Goal: Information Seeking & Learning: Check status

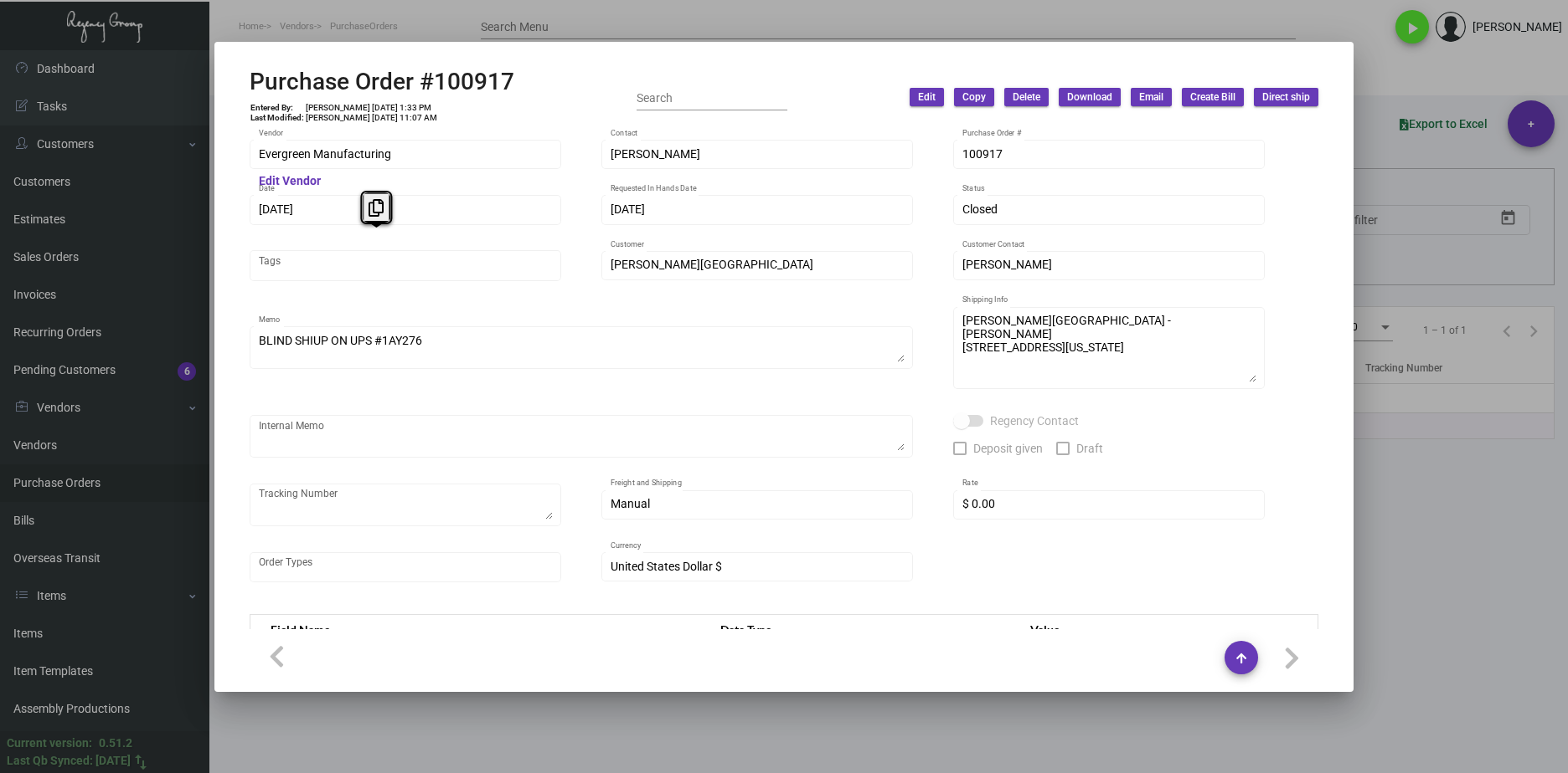
scroll to position [787, 0]
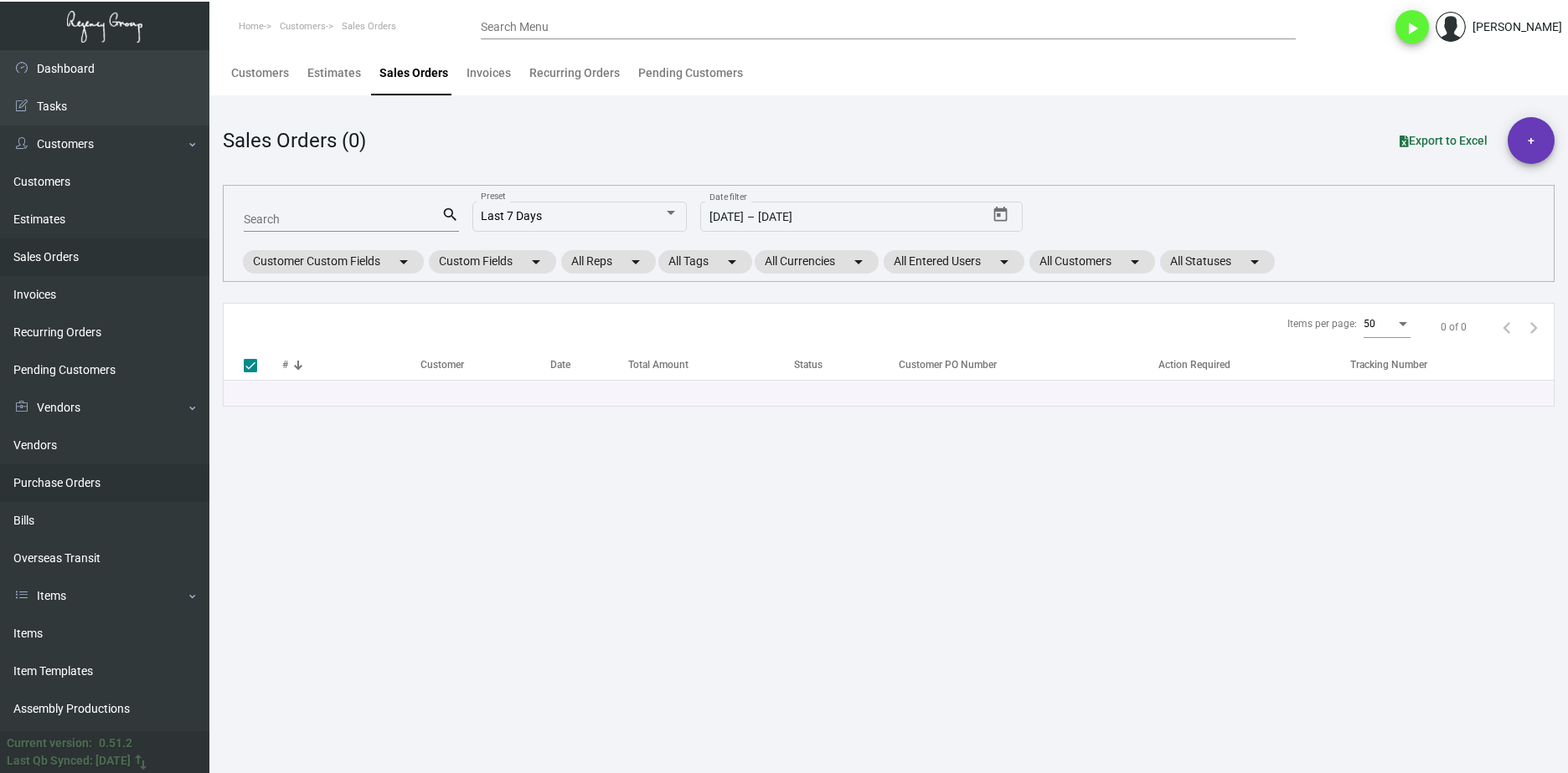
click at [79, 481] on link "Purchase Orders" at bounding box center [104, 483] width 209 height 37
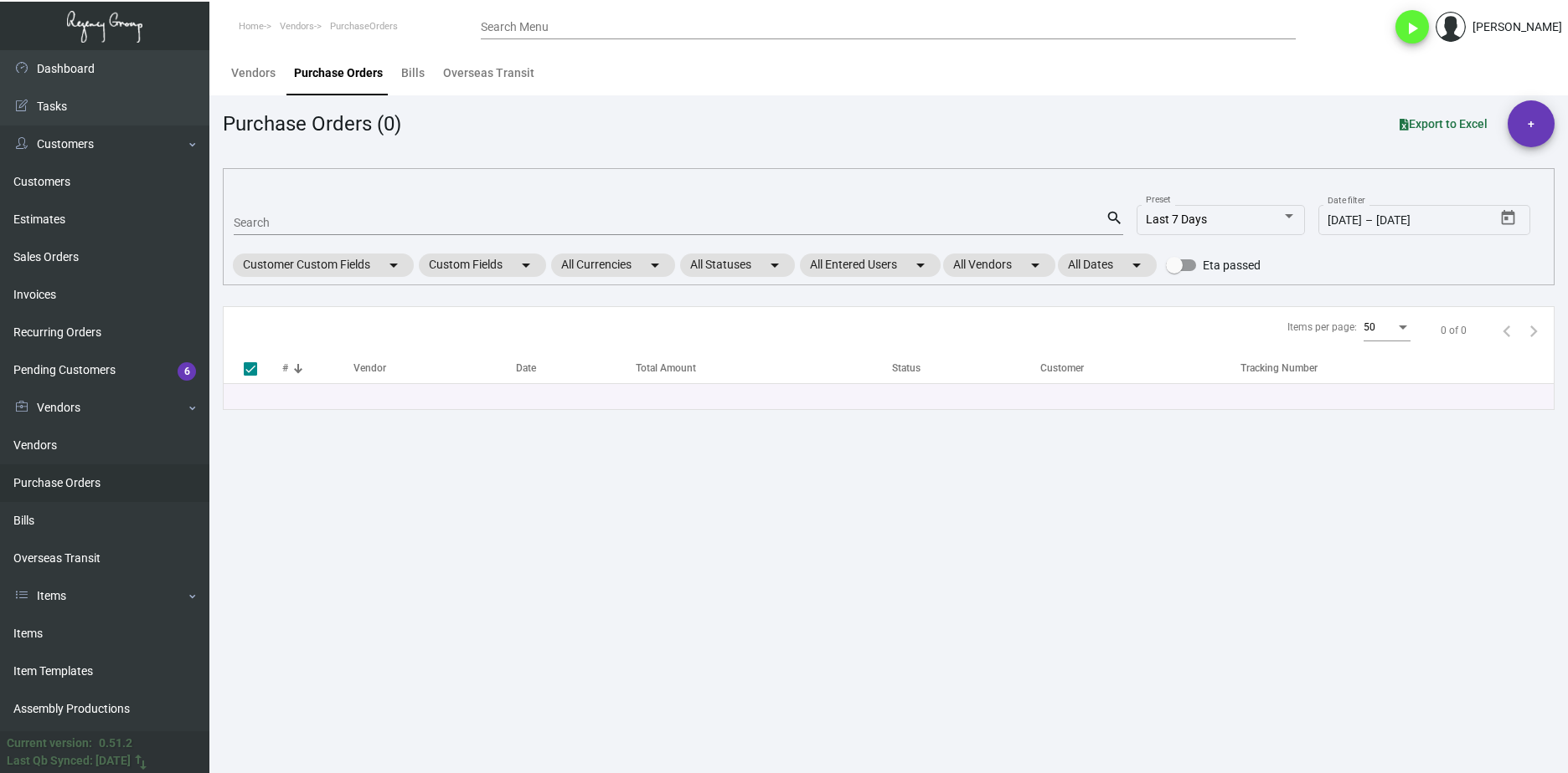
click at [275, 227] on input "Search" at bounding box center [670, 224] width 872 height 14
paste input "101708"
type input "101708"
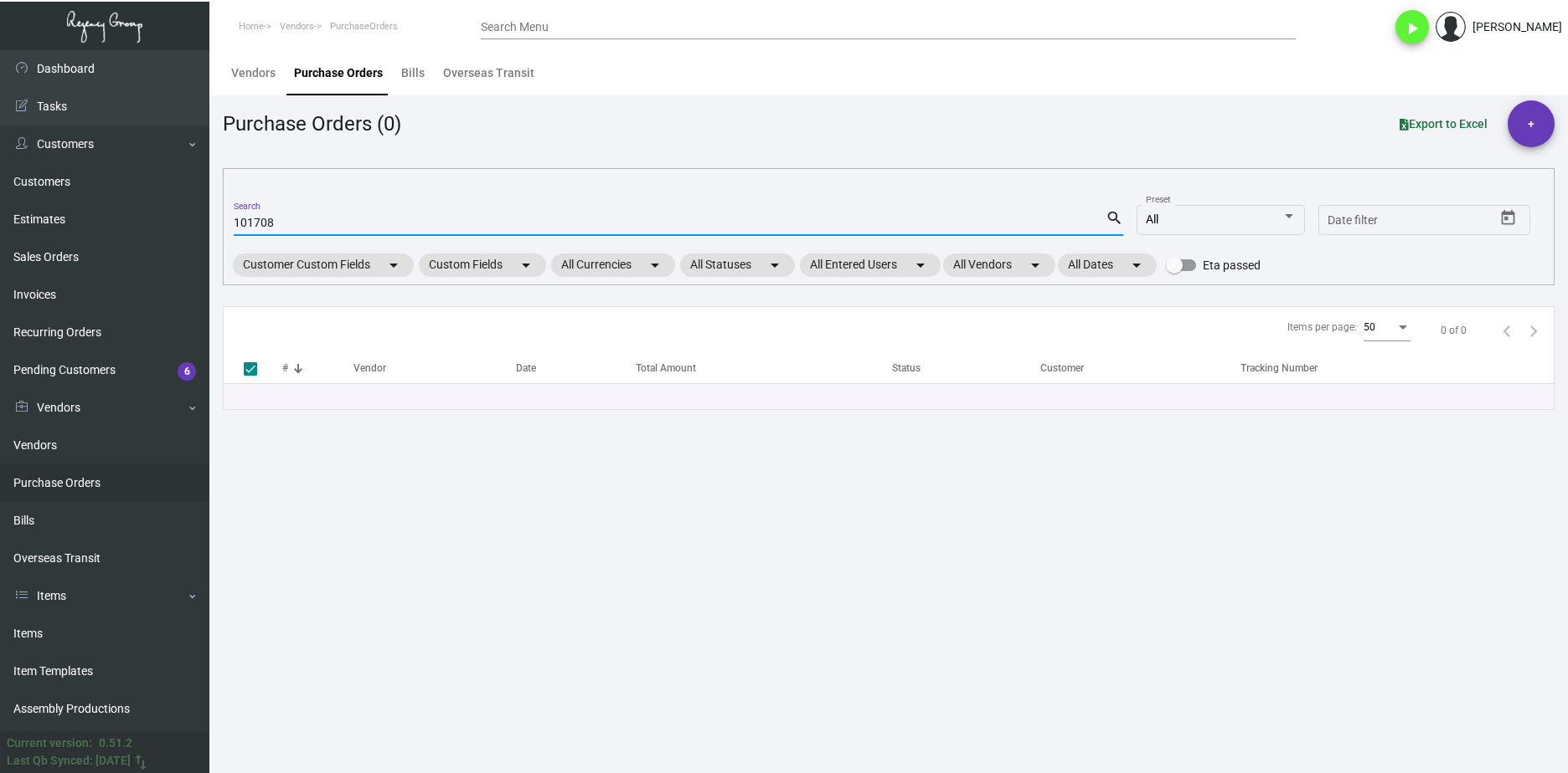
checkbox input "false"
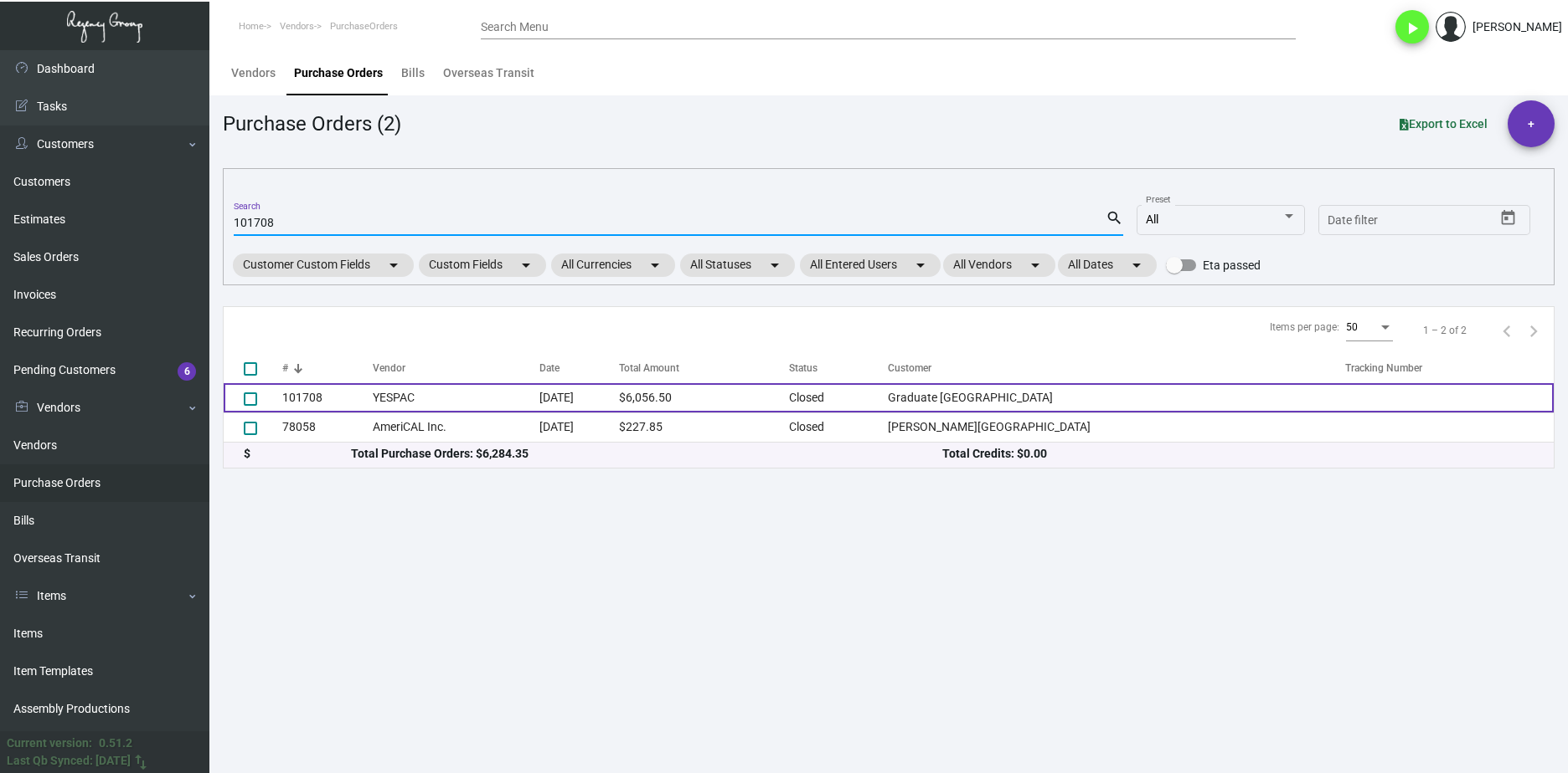
click at [355, 397] on td "101708" at bounding box center [327, 398] width 91 height 30
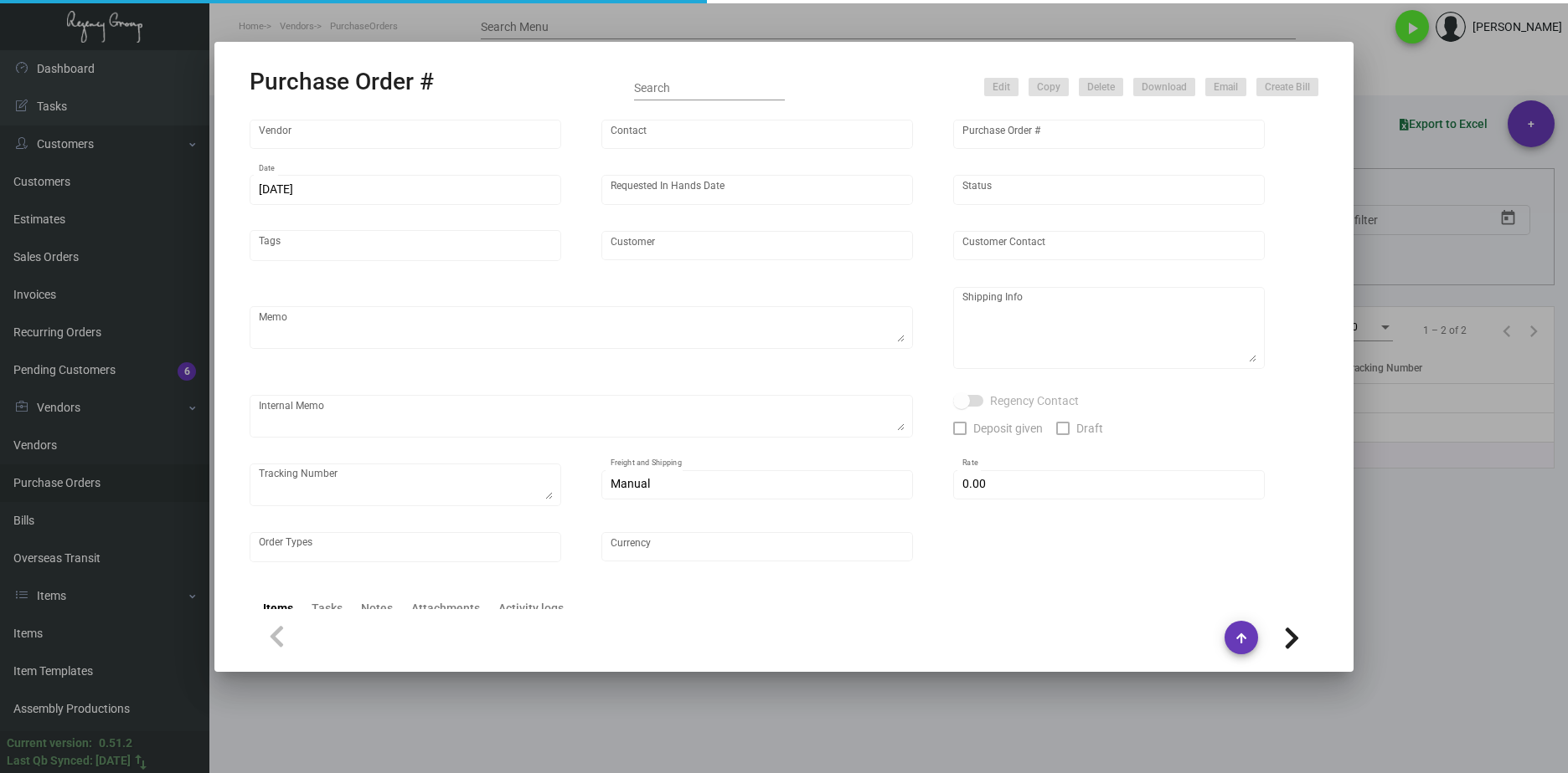
type input "YESPAC"
type input "Order Entry"
type input "101708"
type input "10/18/2023"
type input "11/17/2023"
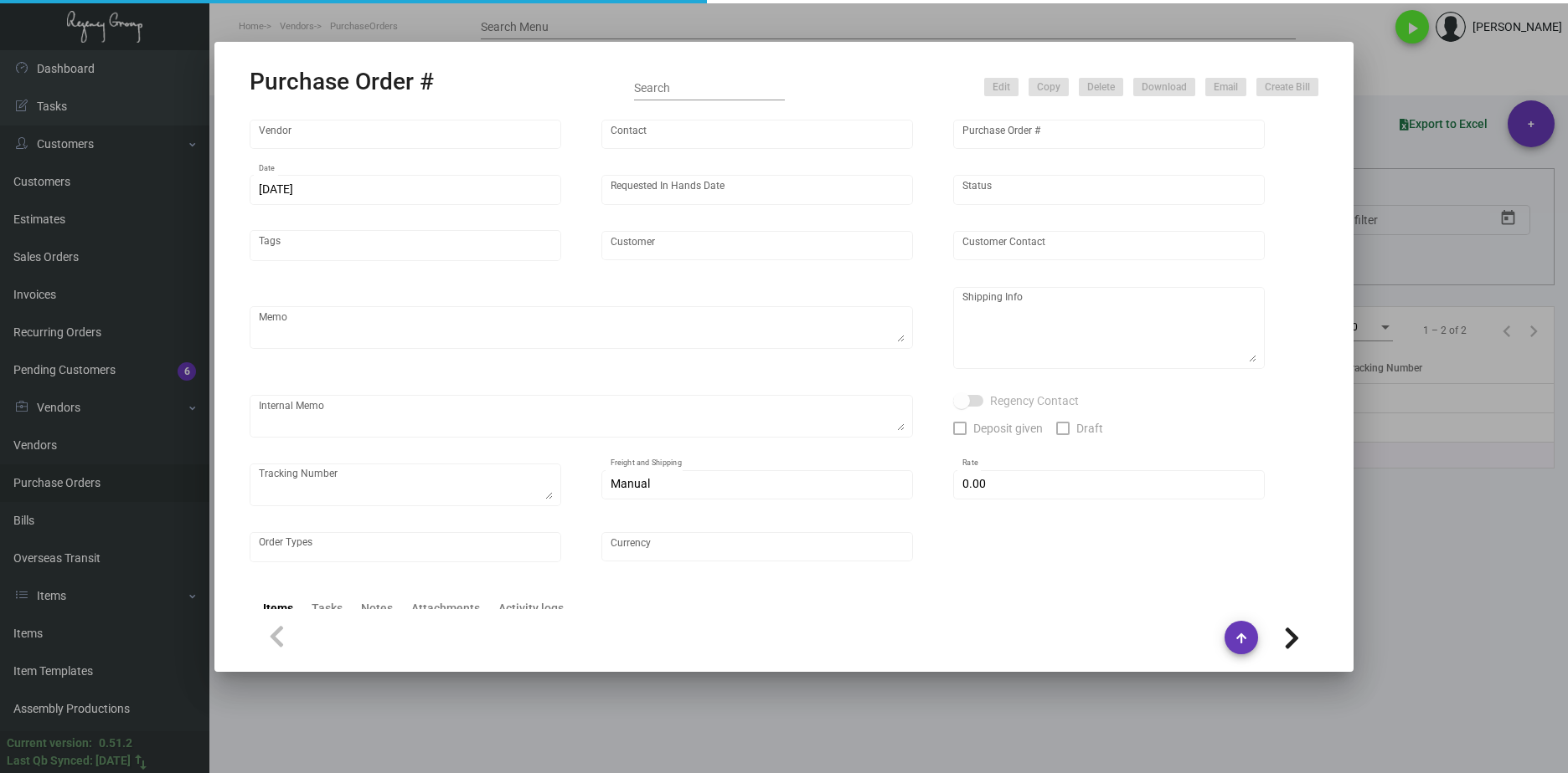
type input "Graduate Nashville"
type textarea "Please confirm freight quote before shipping."
type textarea "Regency Group NJ - Alex Penate 22 Belgrove Dr. Kearny, NJ, 07032 US"
type textarea "NJ Warehouse. 11/20 - 3 pallets, fast freight/fast and secure $275.00 - 114110"
checkbox input "true"
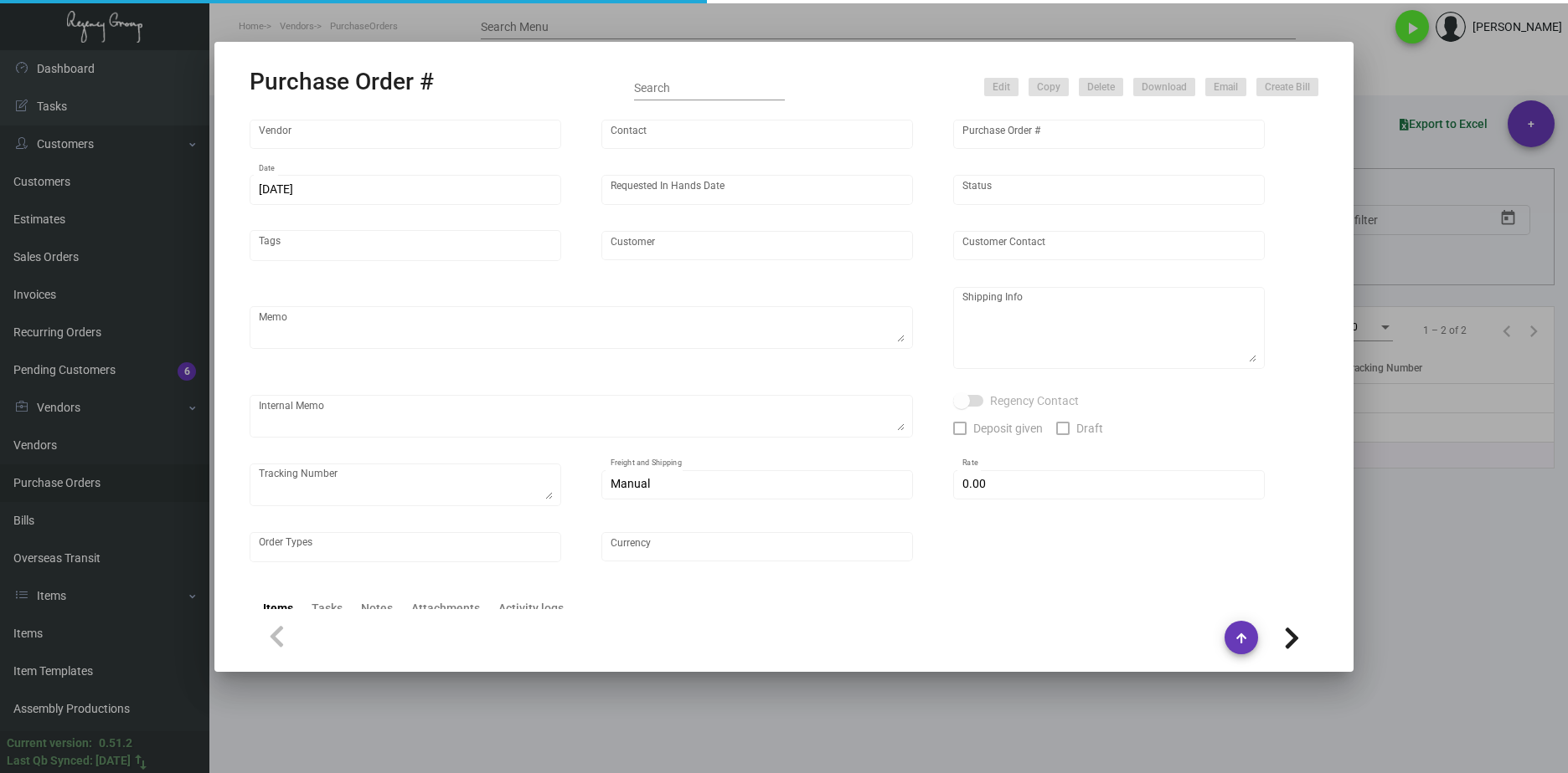
type input "$ 14.00"
type input "United States Dollar $"
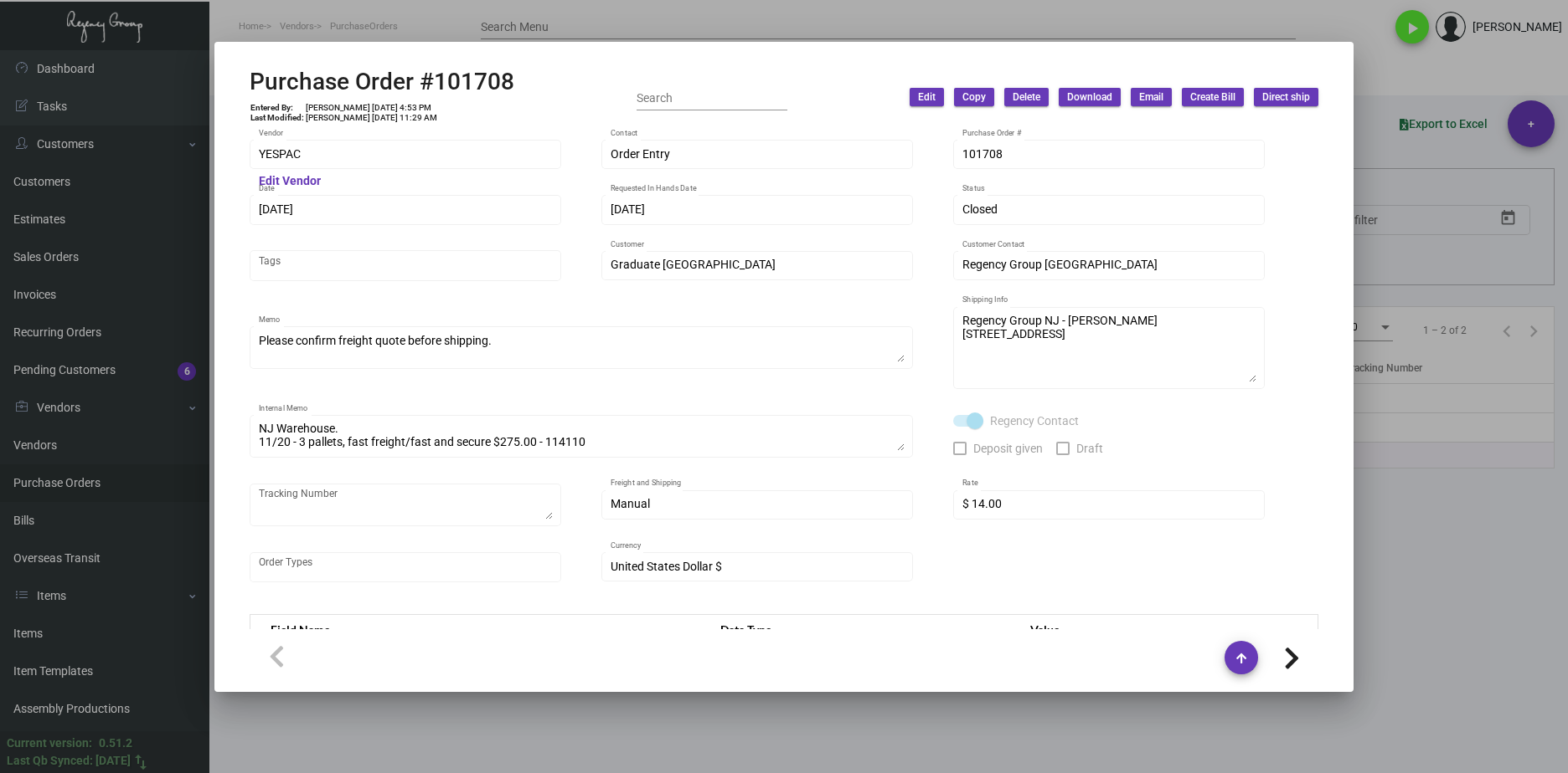
click at [1420, 567] on div at bounding box center [784, 386] width 1568 height 773
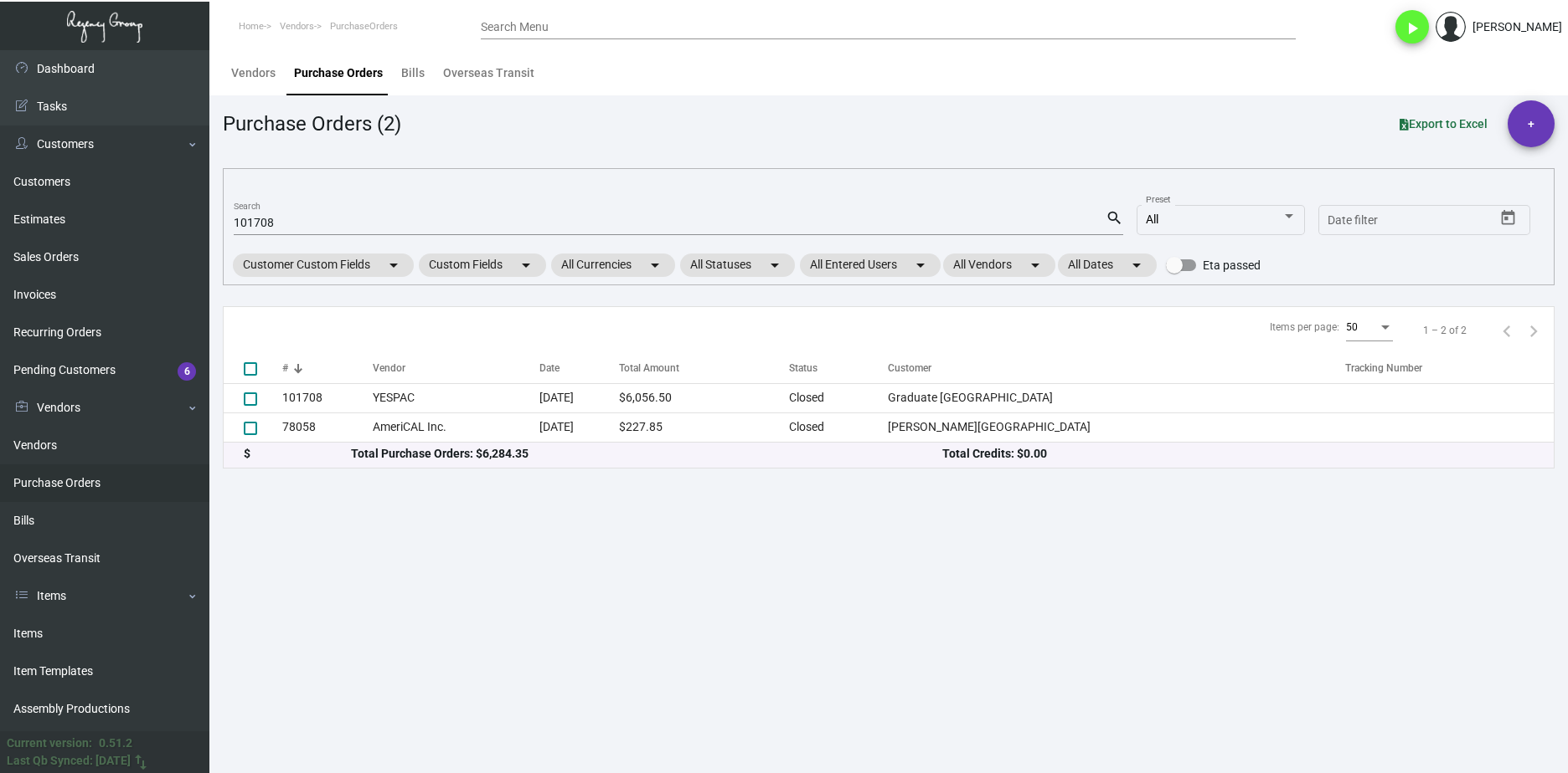
click at [258, 225] on input "101708" at bounding box center [670, 224] width 872 height 14
paste input "2124"
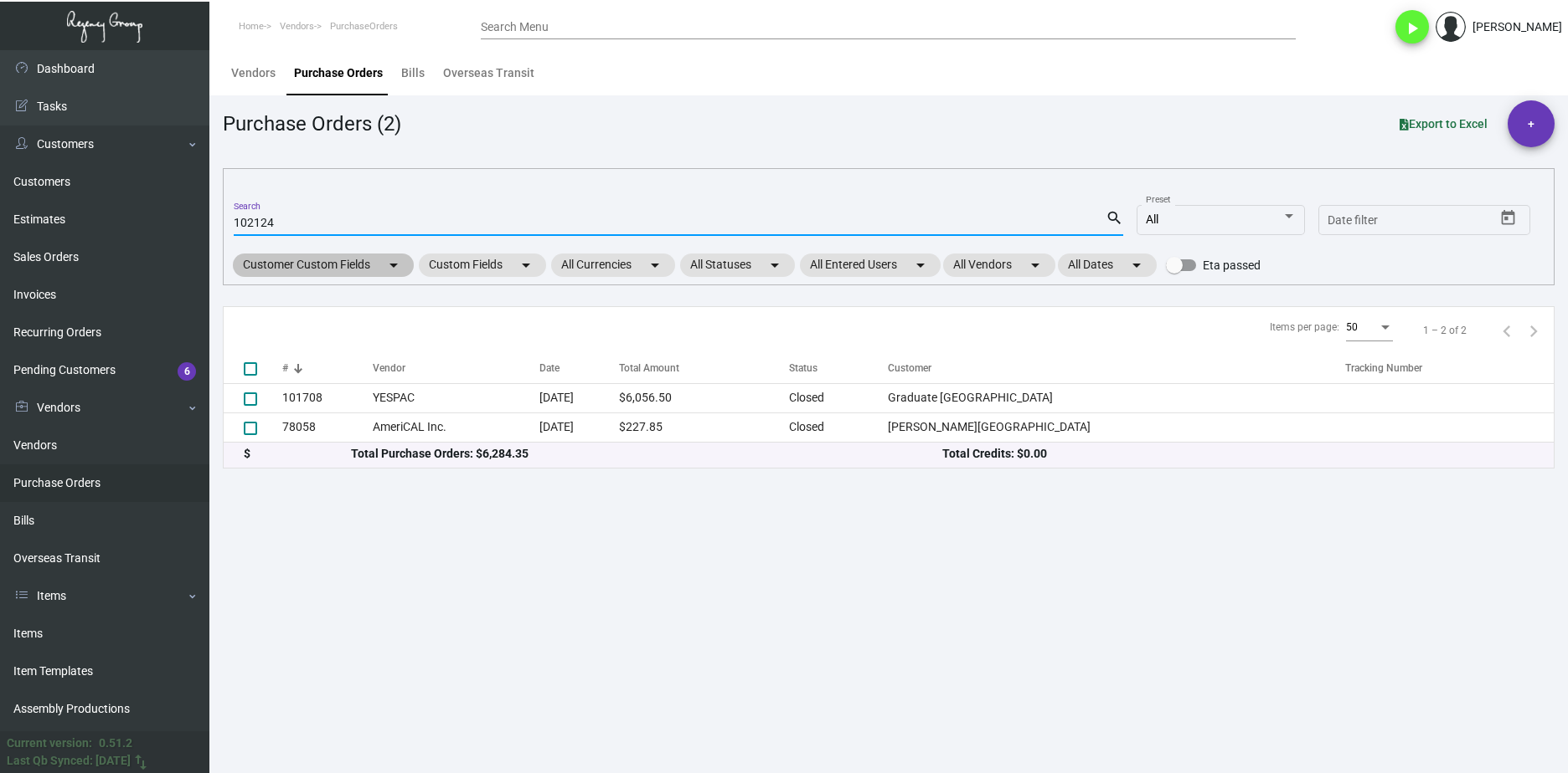
type input "102124"
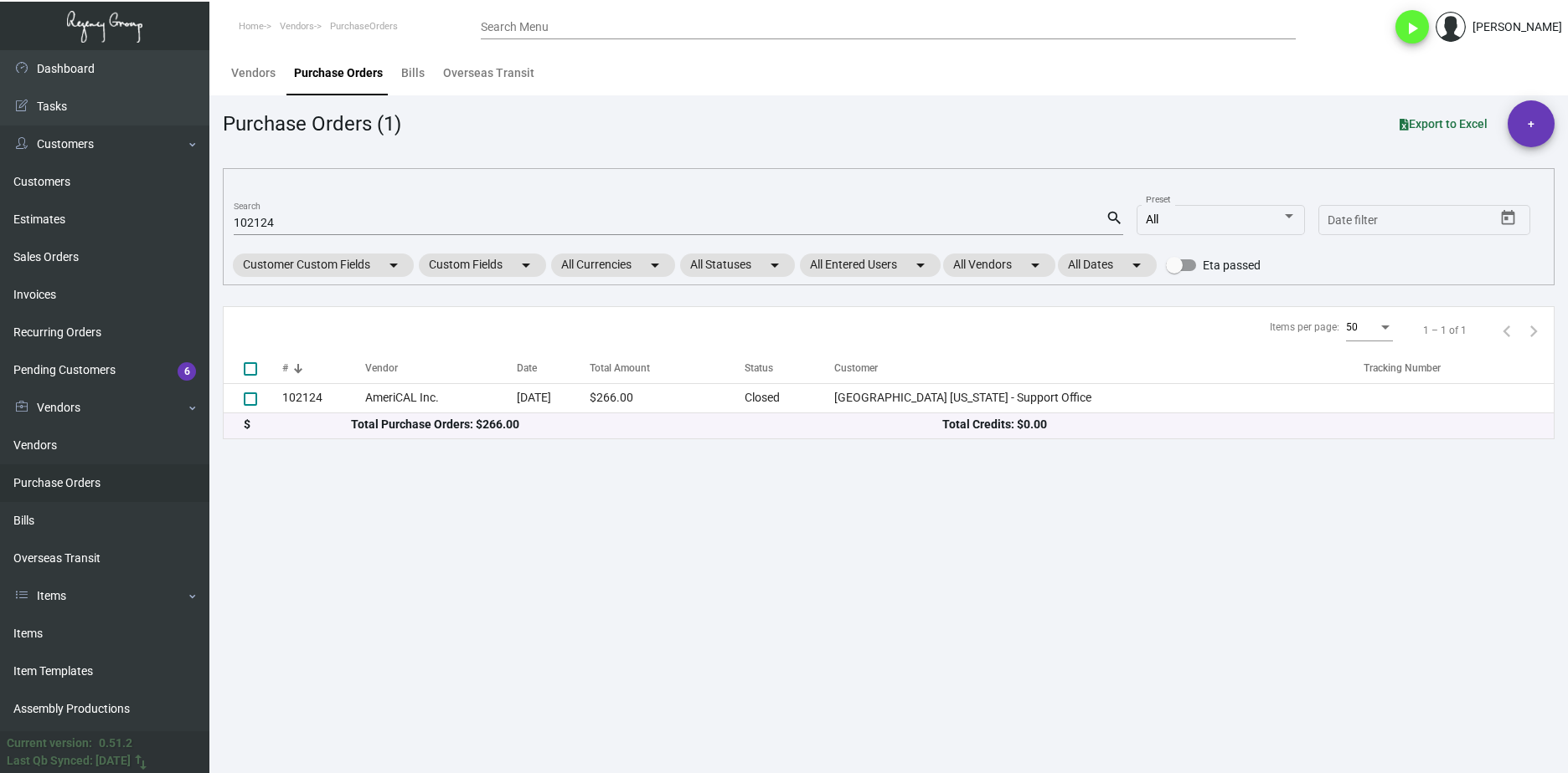
click at [476, 382] on th "Vendor" at bounding box center [441, 369] width 152 height 30
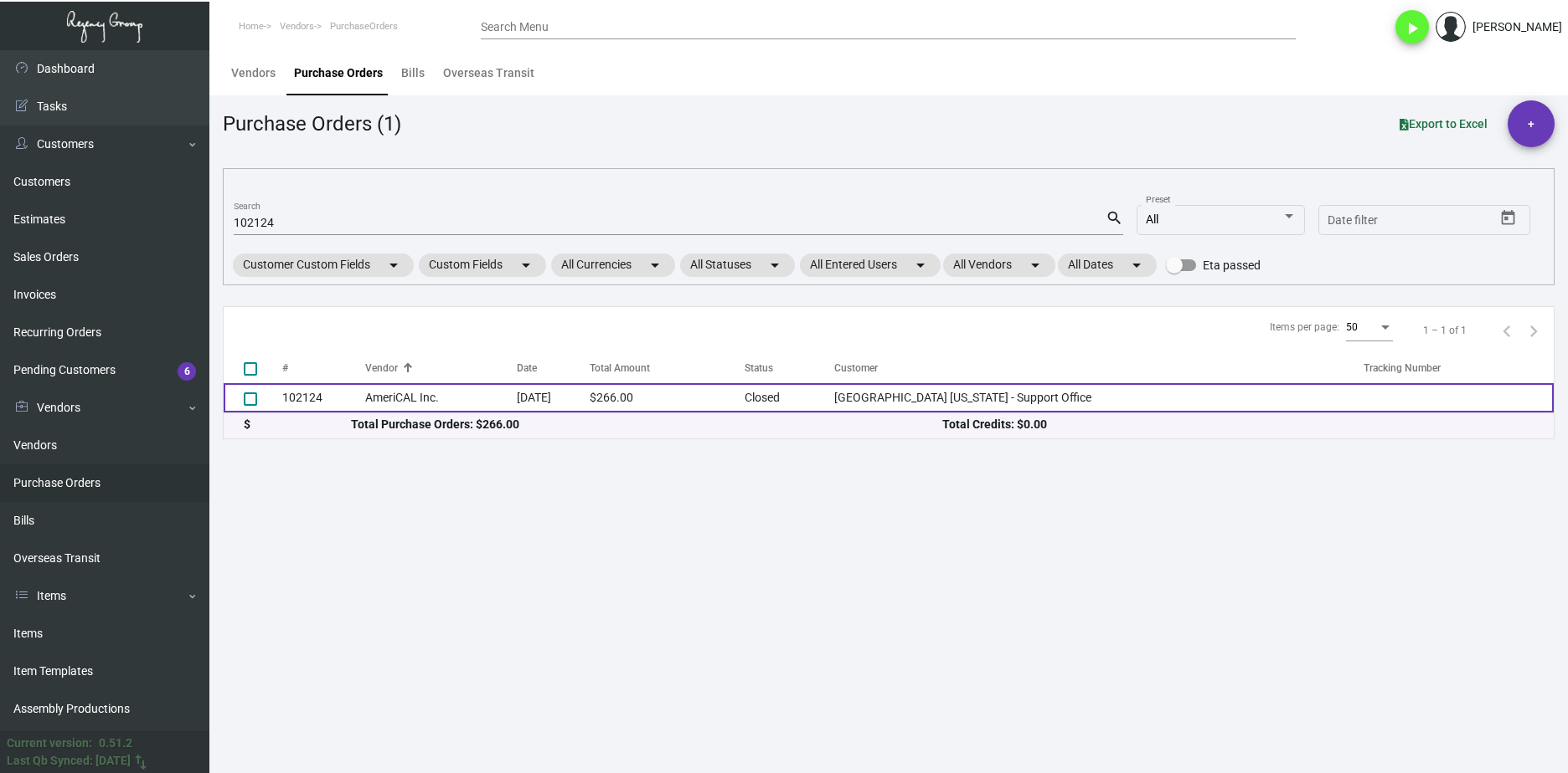
click at [481, 404] on td "AmeriCAL Inc." at bounding box center [441, 398] width 152 height 30
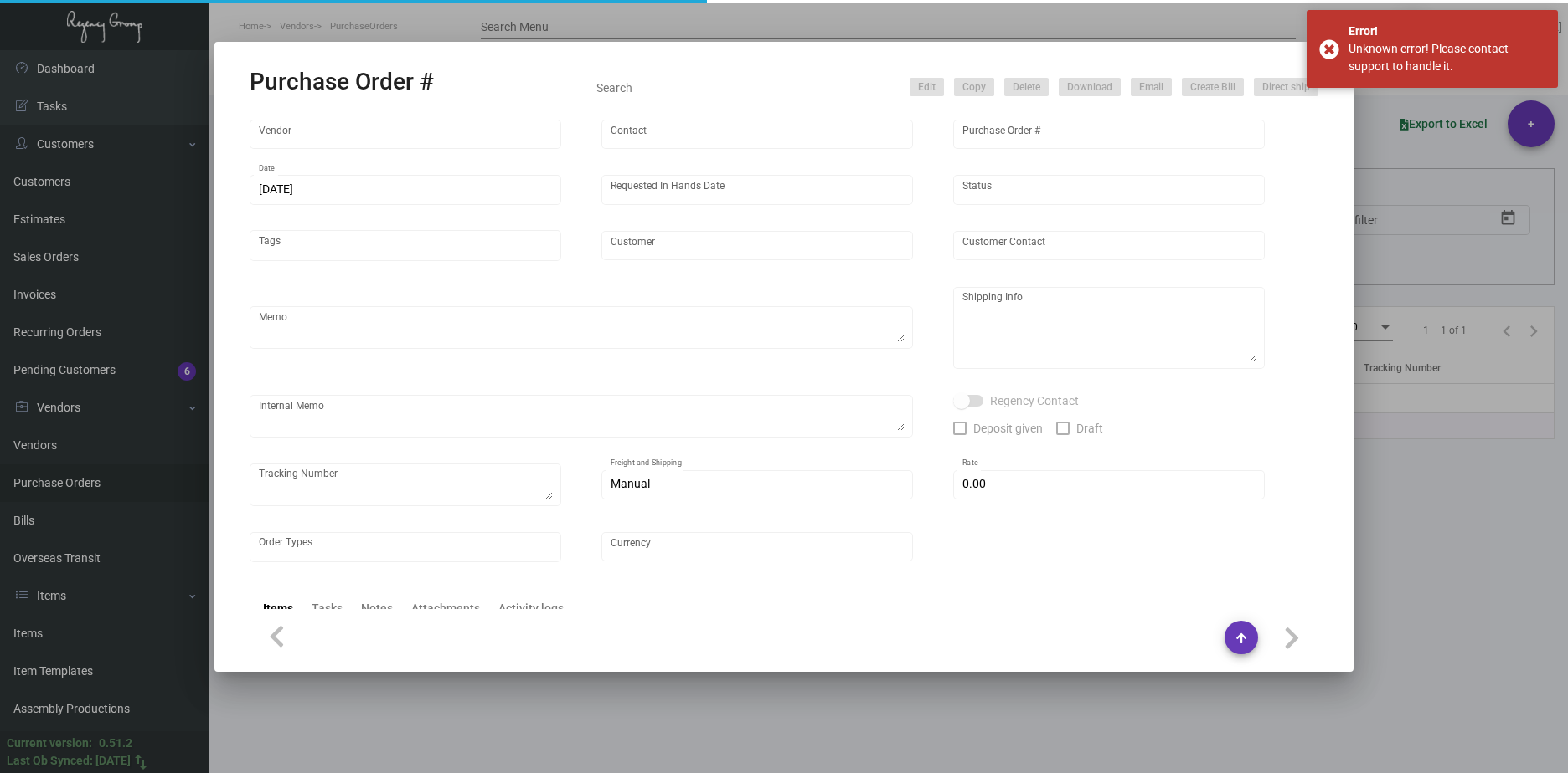
type input "AmeriCAL Inc."
type input "Send Orders"
type input "102124"
type input "11/10/2023"
type input "11/17/2023"
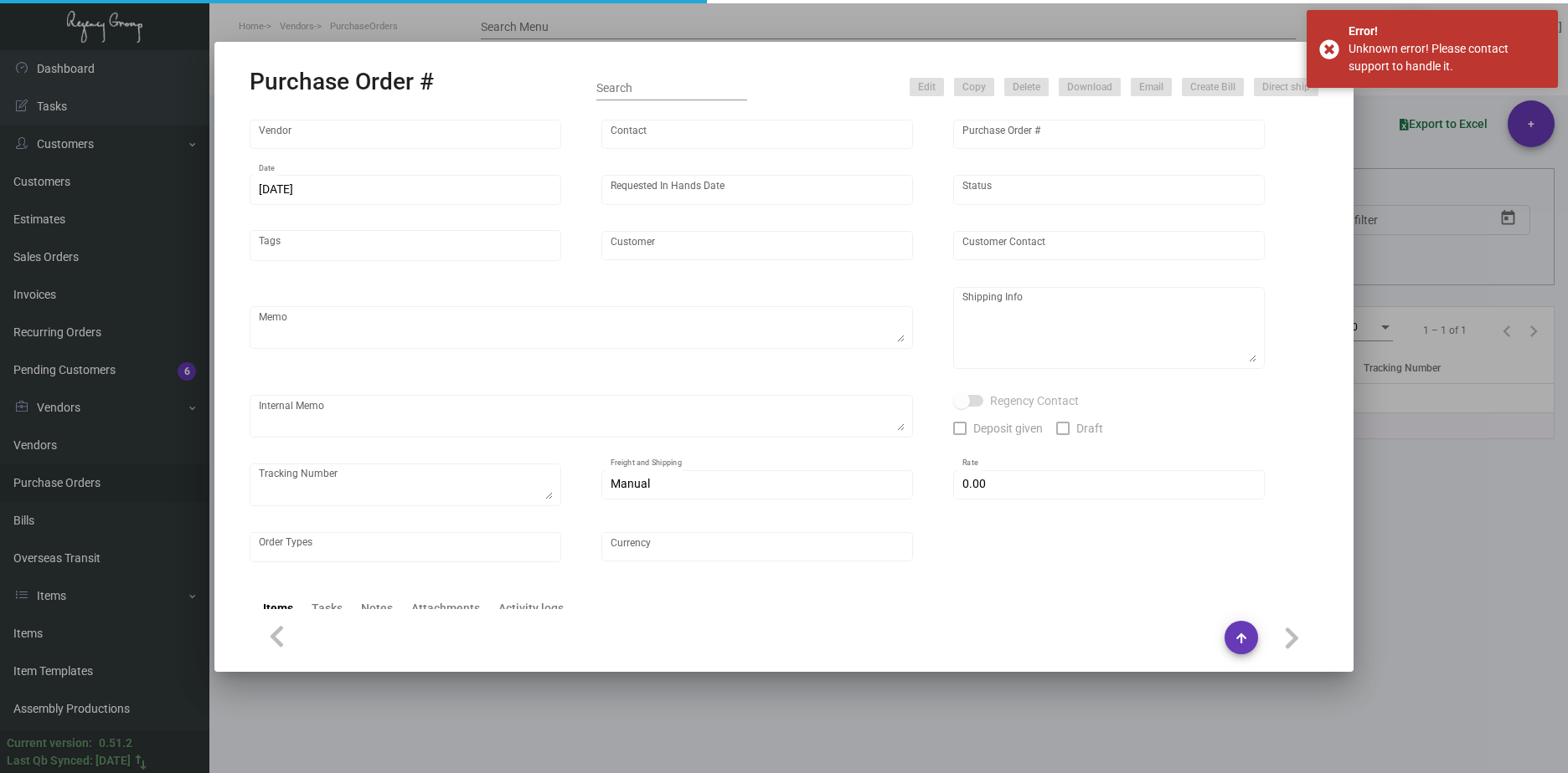
type input "Soho House New York - Support Office"
type textarea "PLEASE SEND PDF PROOFS TO OUR ART TEAM ; ART@THEREGENCYGROUP.NET WITH ME IN CC!…"
type textarea "Regency Group NJ - [PERSON_NAME] [STREET_ADDRESS]"
type textarea "11.13 - Vendor Order #1088256"
checkbox input "true"
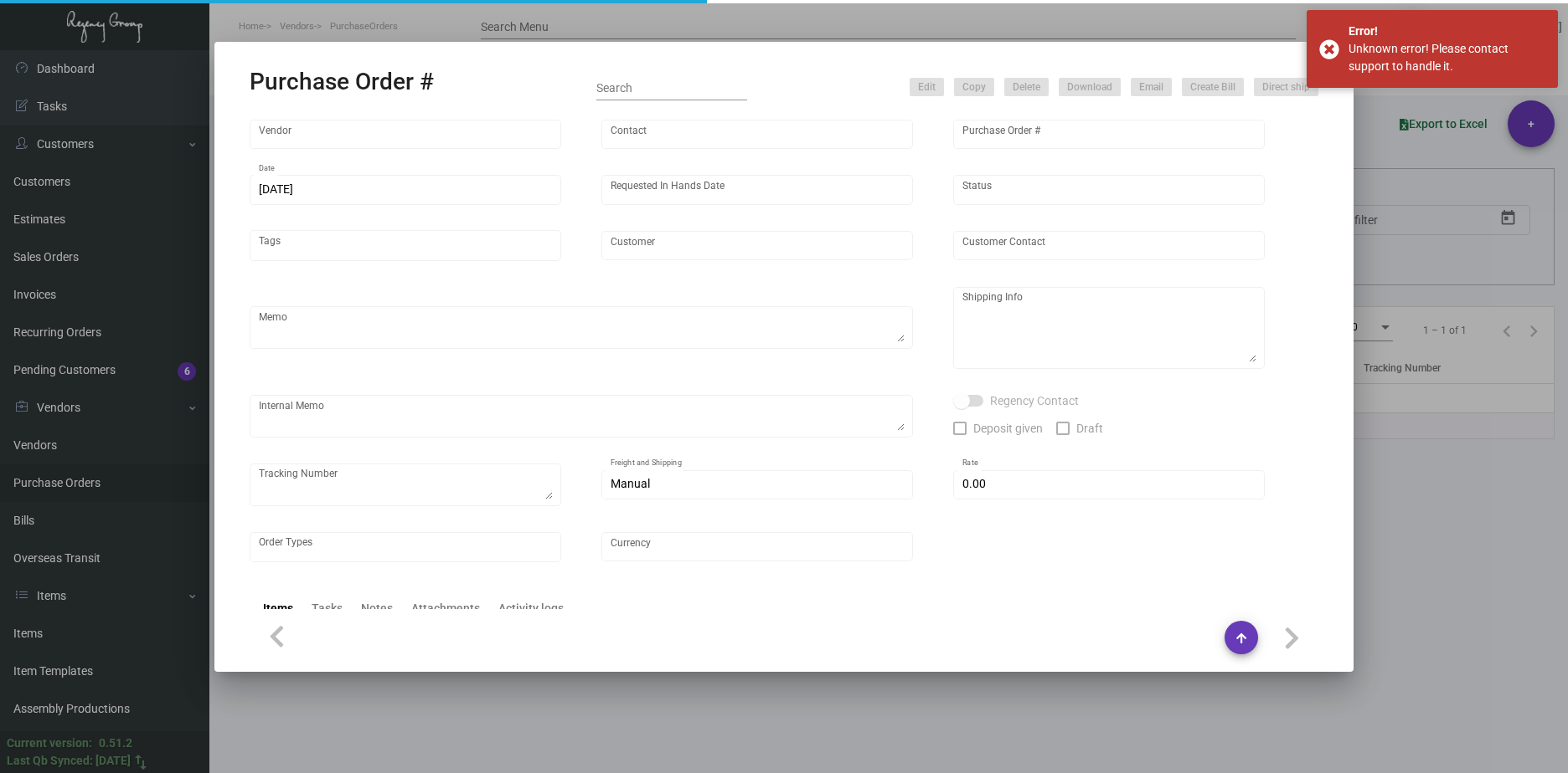
type input "$ 0.00"
type input "United States Dollar $"
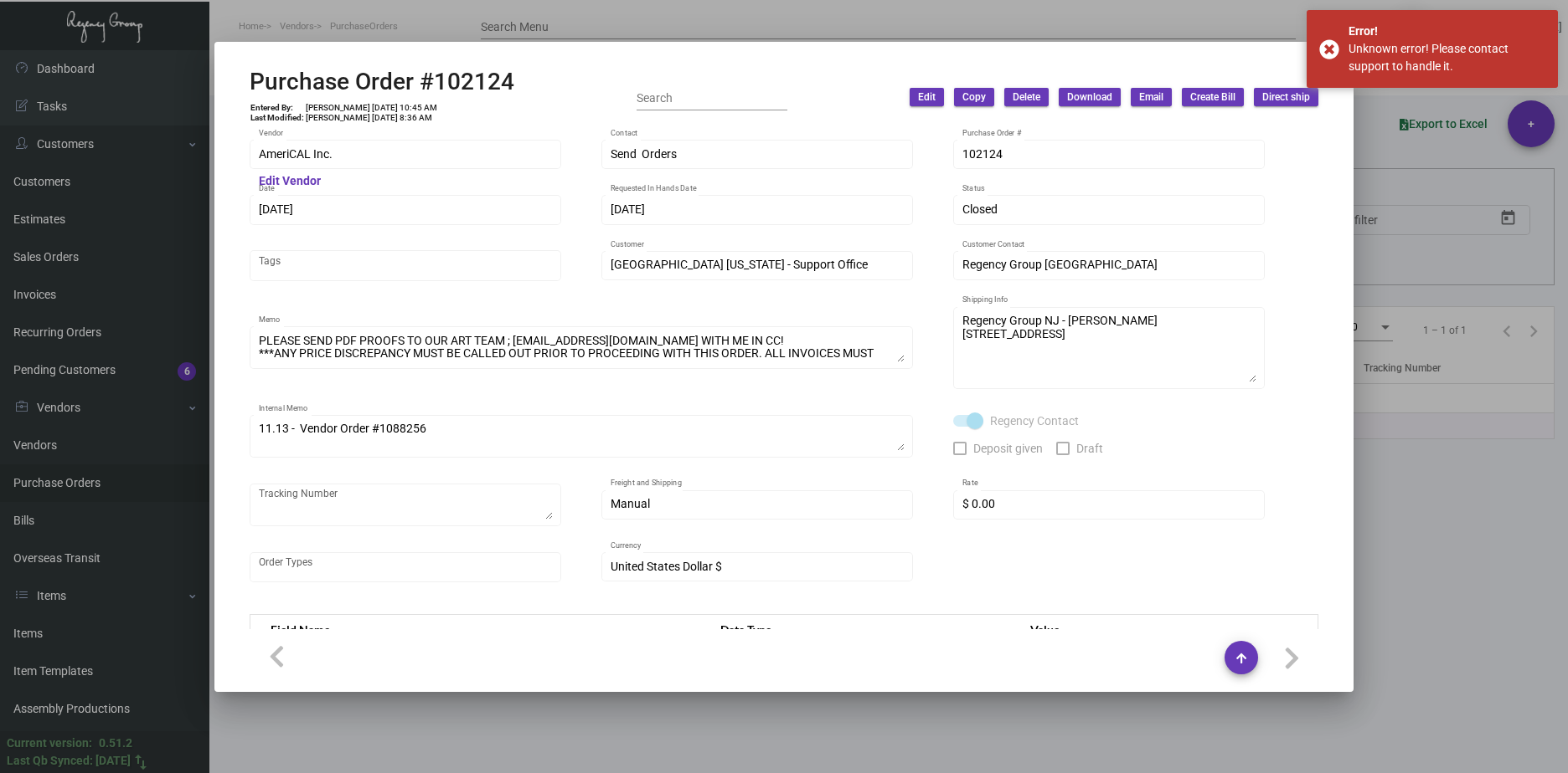
click at [382, 170] on div "AmeriCAL Inc. Vendor Edit Vendor" at bounding box center [405, 162] width 311 height 45
click at [248, 157] on div "AmeriCAL Inc. Vendor Edit Vendor Send Orders Contact 102124 Purchase Order # 11…" at bounding box center [784, 378] width 1108 height 503
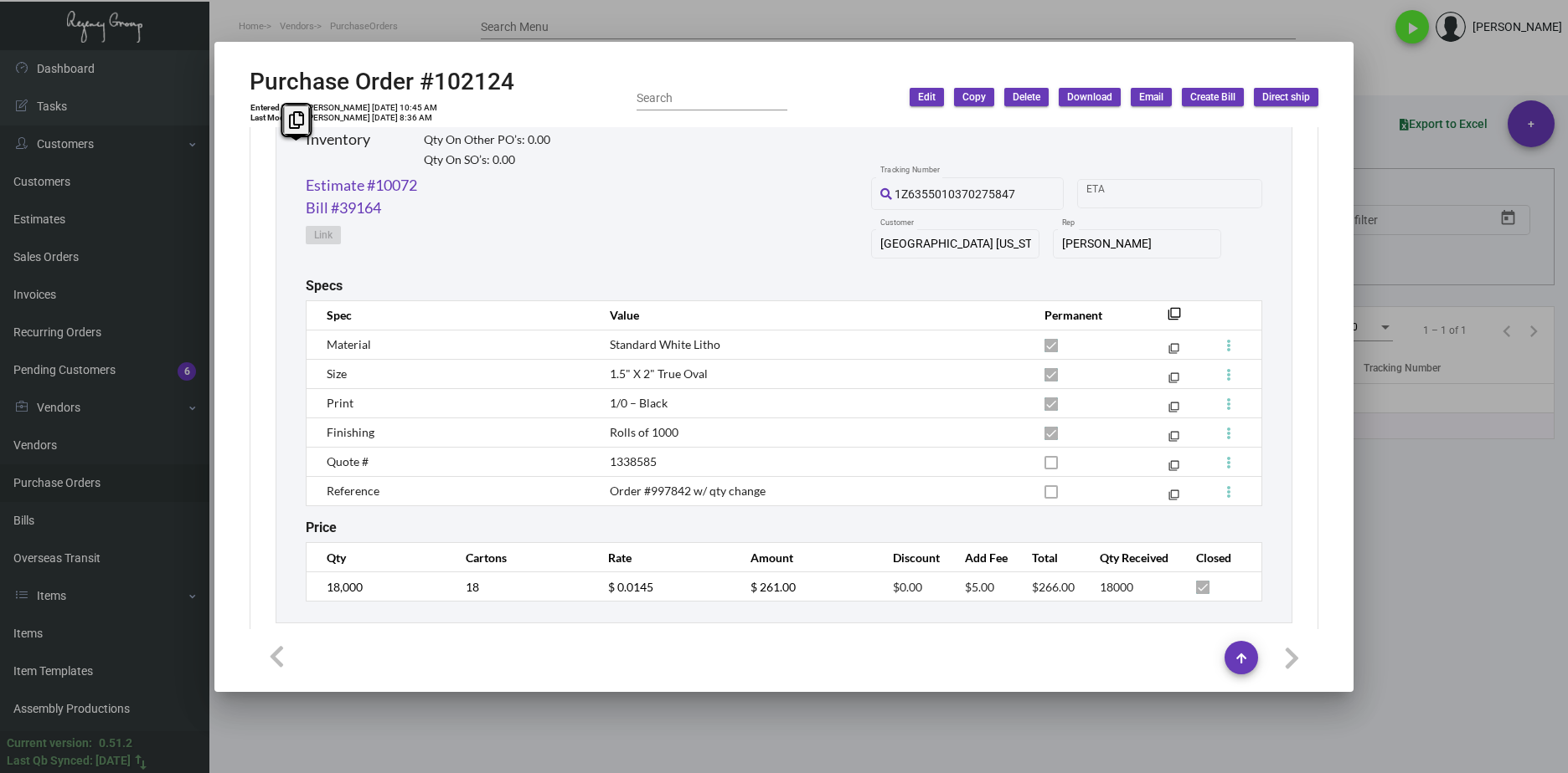
scroll to position [876, 0]
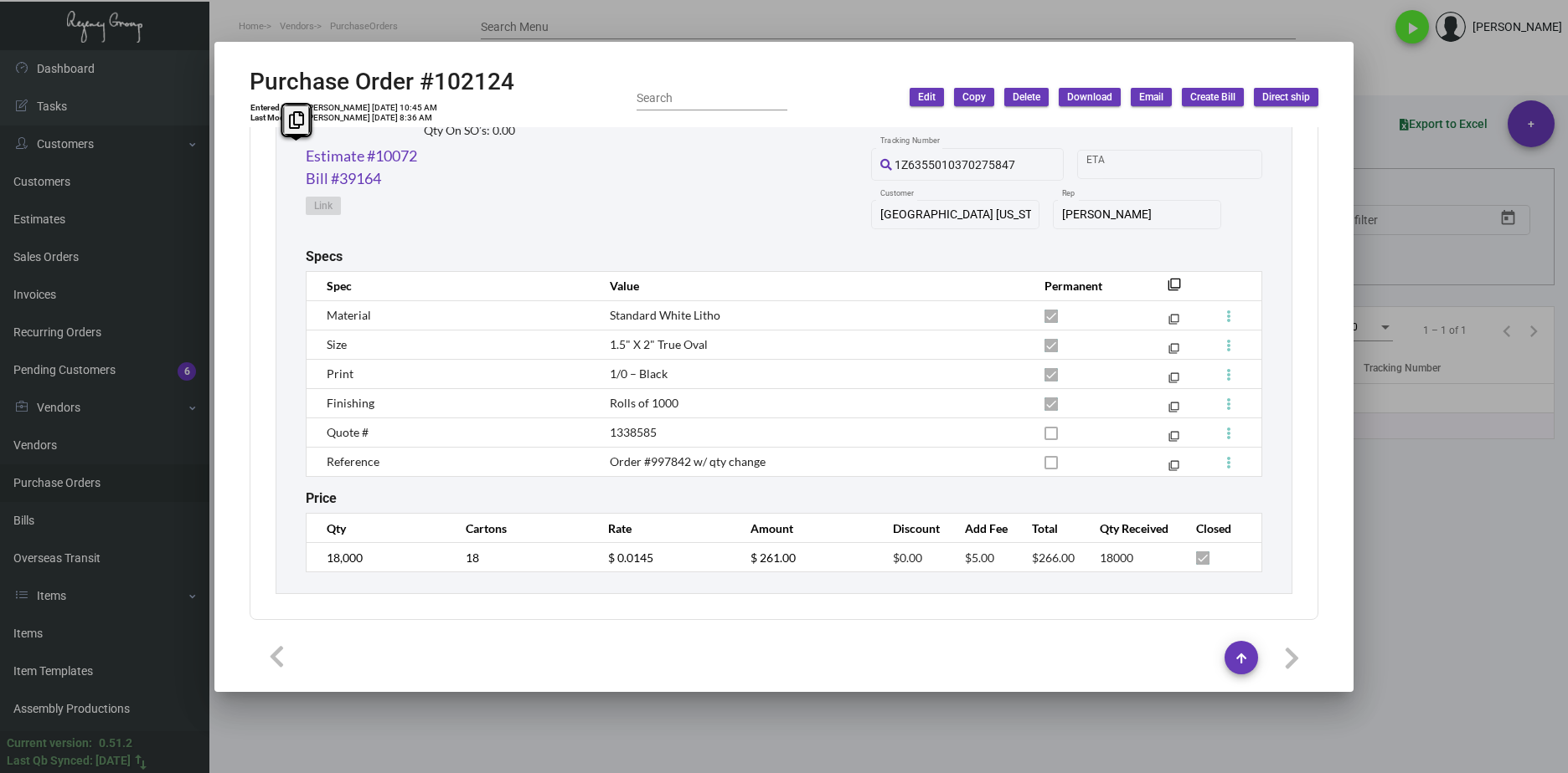
click at [1505, 558] on div at bounding box center [784, 386] width 1568 height 773
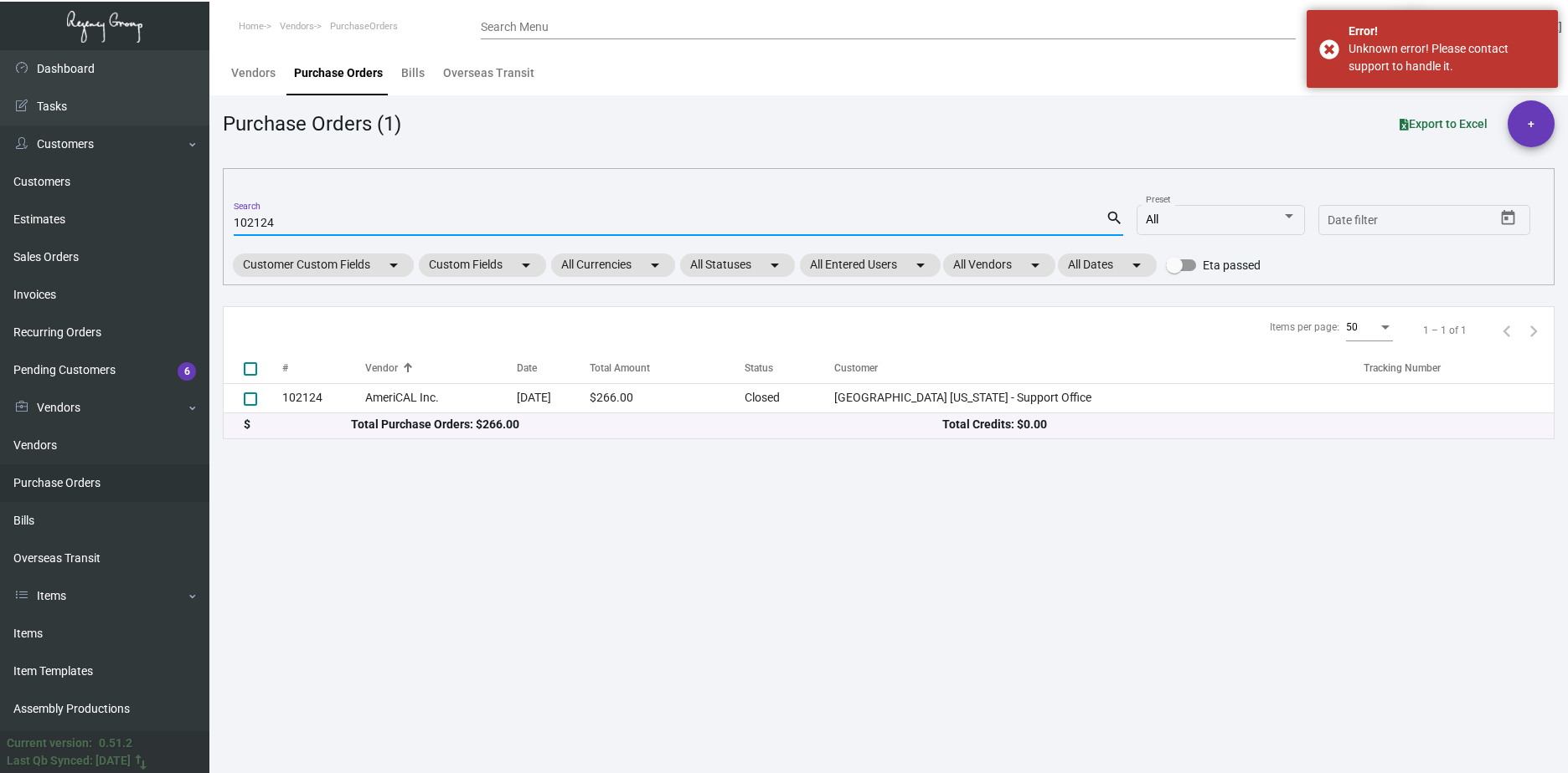
click at [270, 221] on input "102124" at bounding box center [670, 224] width 872 height 14
paste input "7300"
type input "107300"
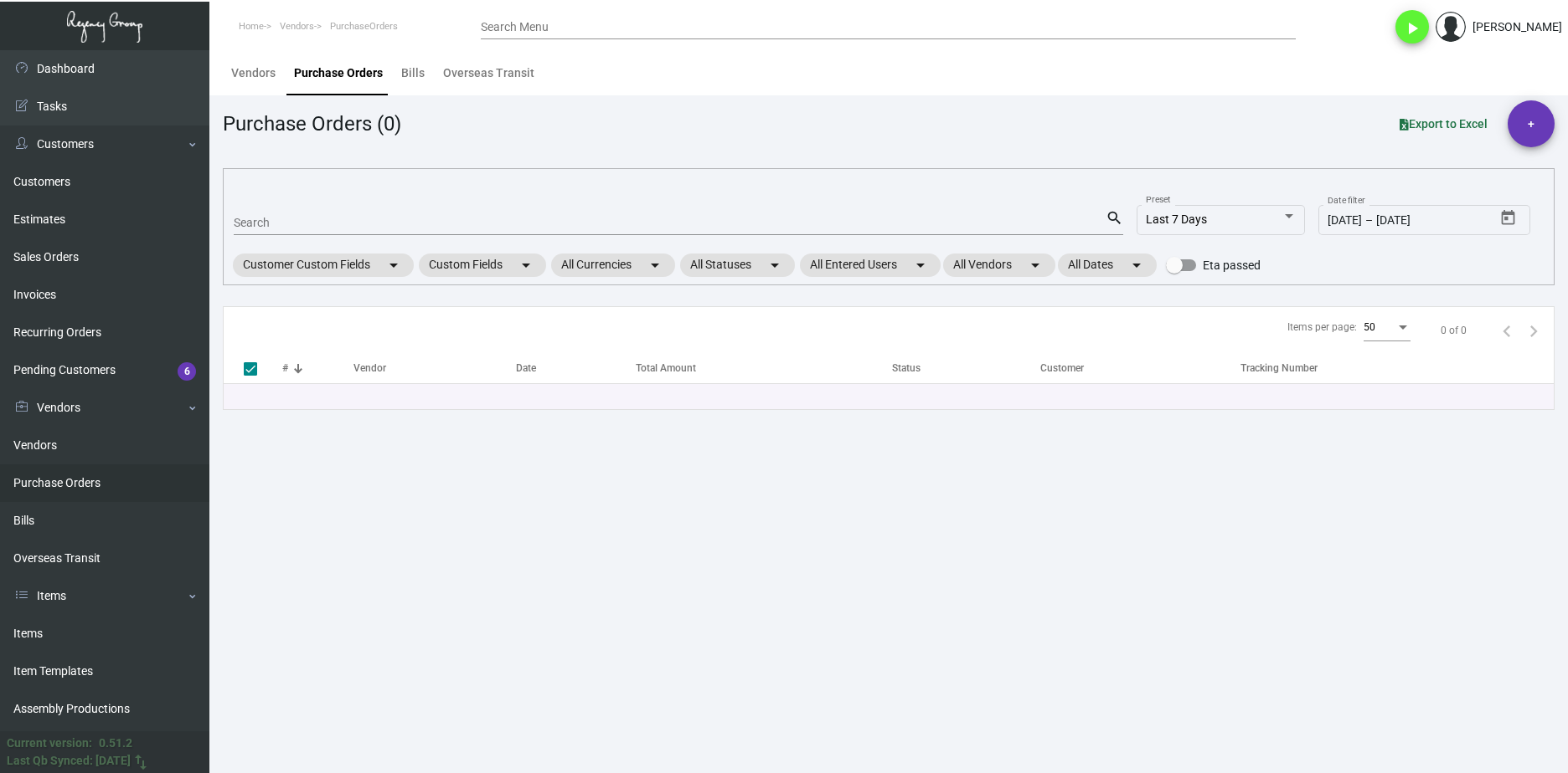
click at [323, 225] on input "Search" at bounding box center [670, 224] width 872 height 14
paste input "107300"
type input "107300"
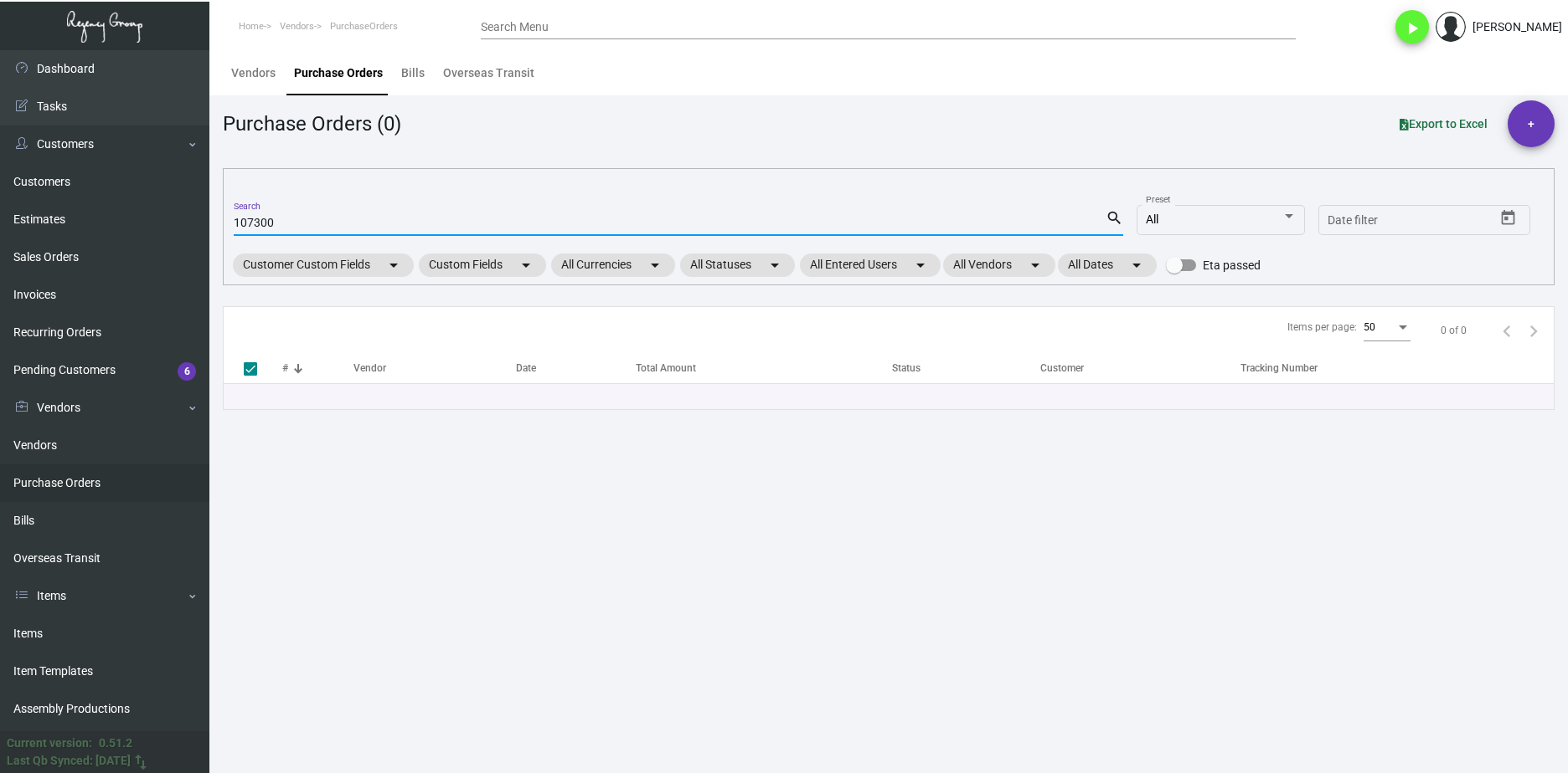
type input "107300"
checkbox input "false"
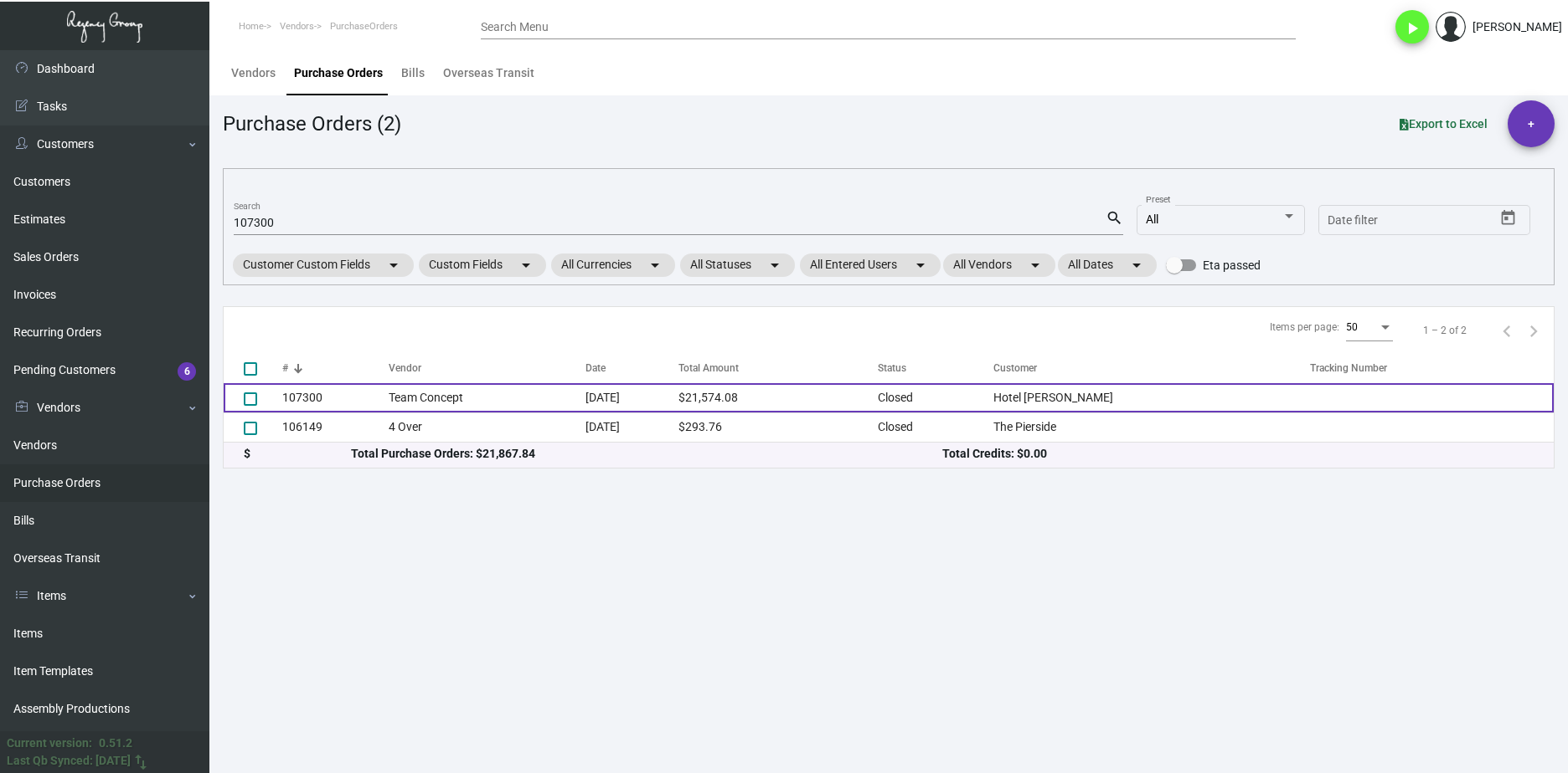
click at [317, 409] on td "107300" at bounding box center [335, 398] width 106 height 30
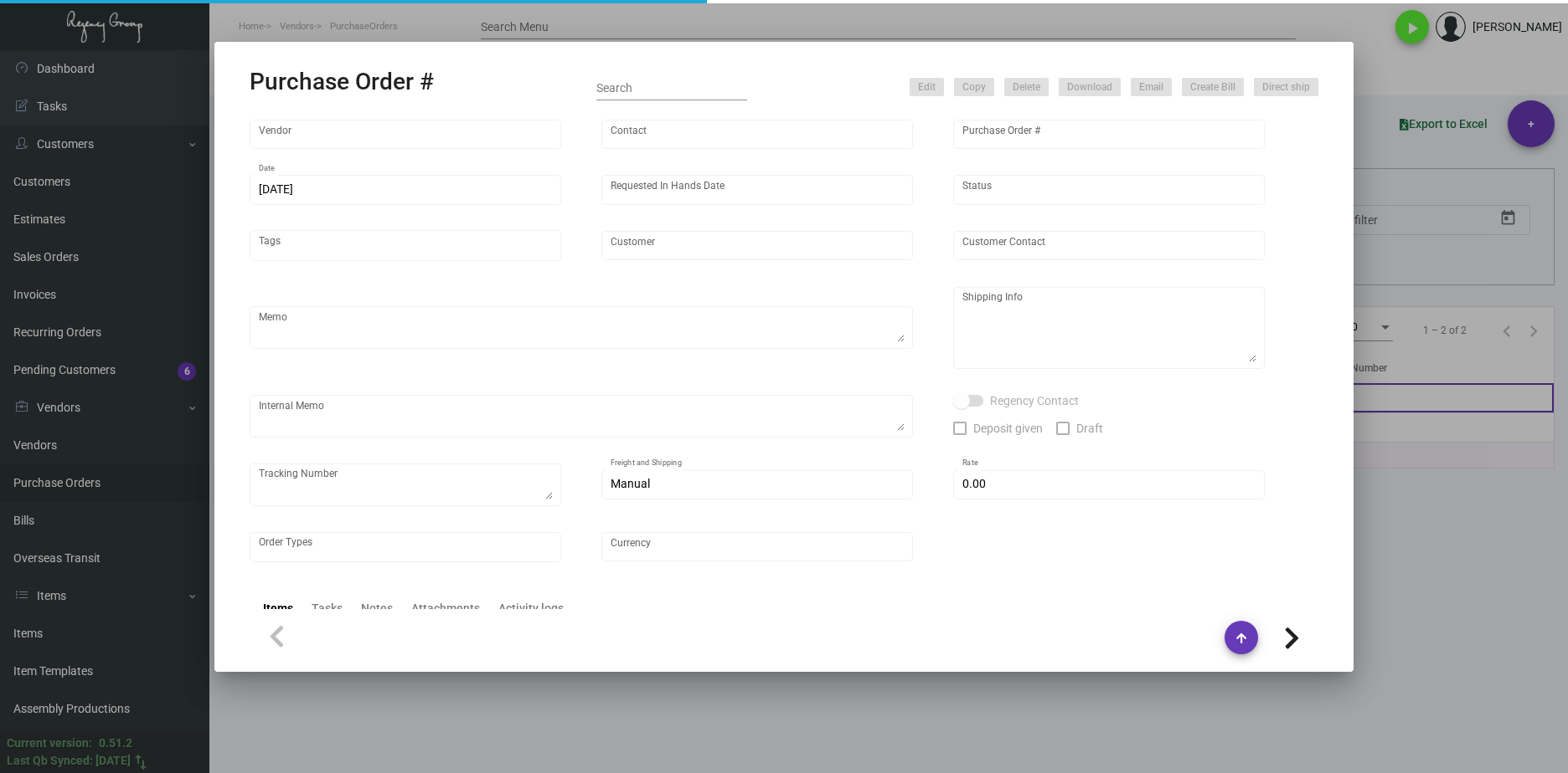
type input "Team Concept"
type input "Branden Harris"
type input "107300"
type input "9/9/2024"
type input "9/25/2024"
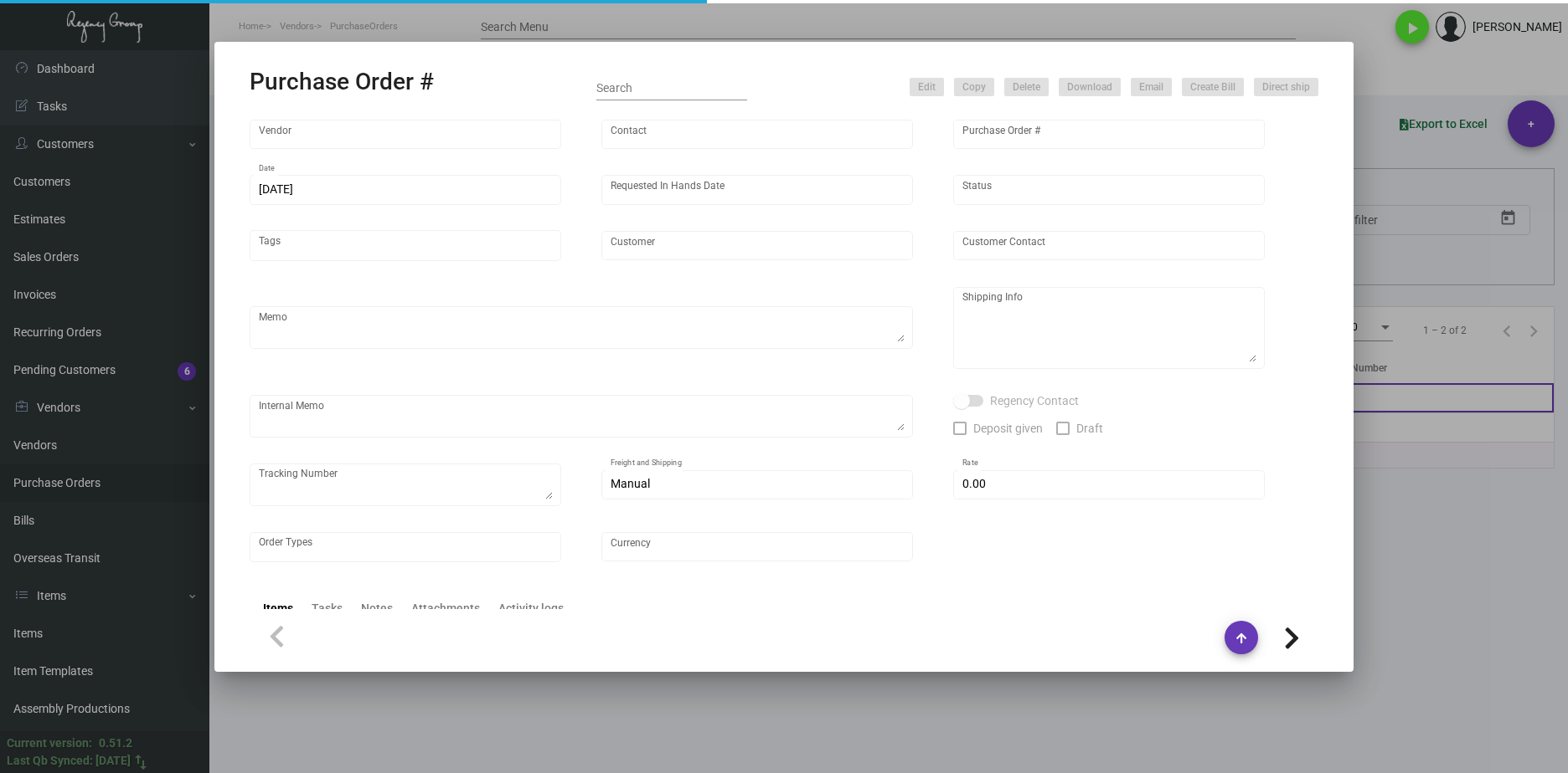
type input "Hotel Van Zandt"
type textarea "PLEASE SEND PDF PROOFS TO OUR ART TEAM ; ART@THEREGENCYGROUP.NET WITH ME IN CC!…"
type textarea "Split Shipping - See below: 10K DIRECT TO HOTEL: Hotel Van Zandt - Connor Liedo…"
type textarea "9.10 - Proofs sent over; APPROVED. // Estimated ship date set for 9/24. 10,000 …"
type input "$ 0.00"
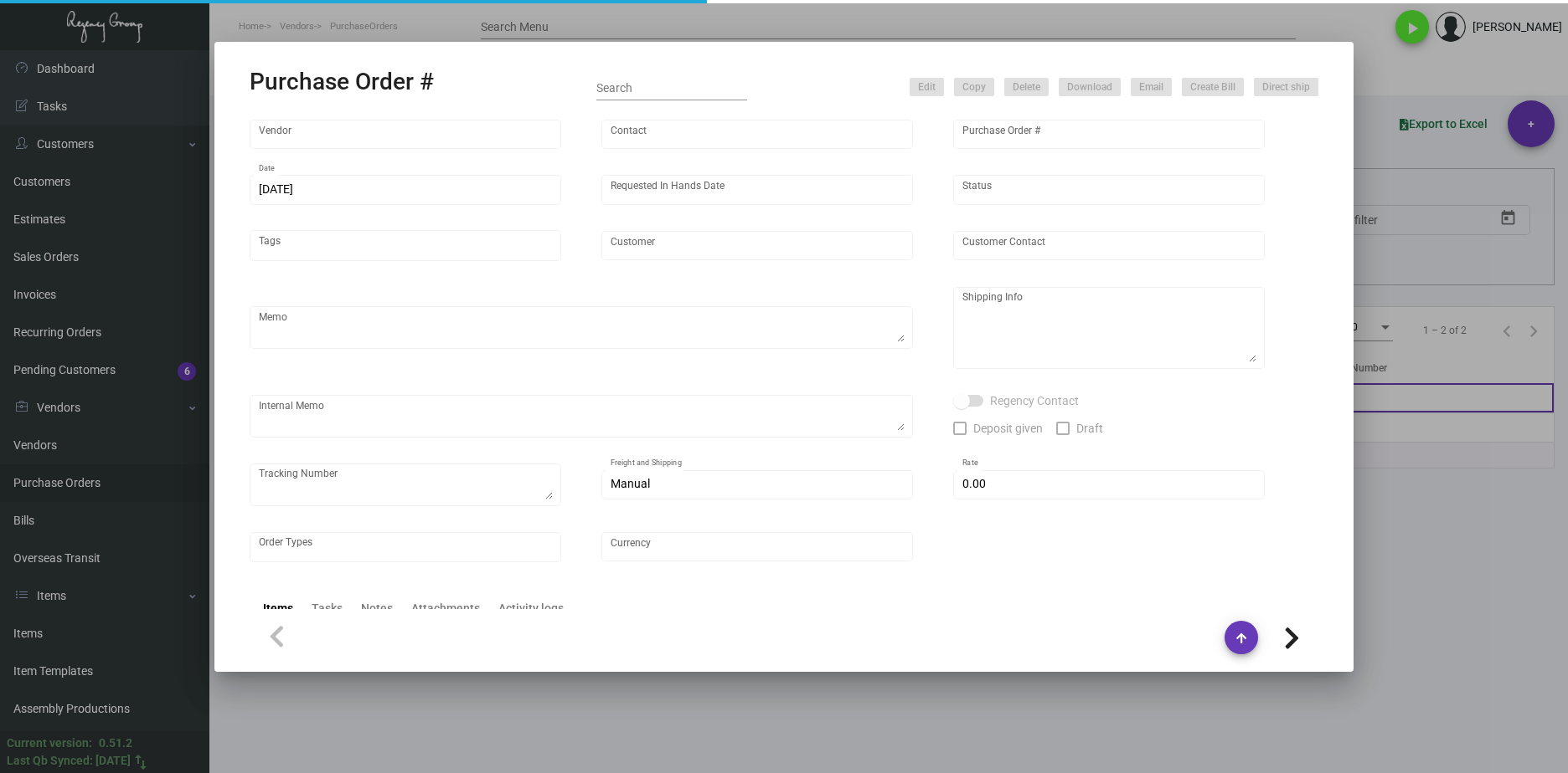
type input "United States Dollar $"
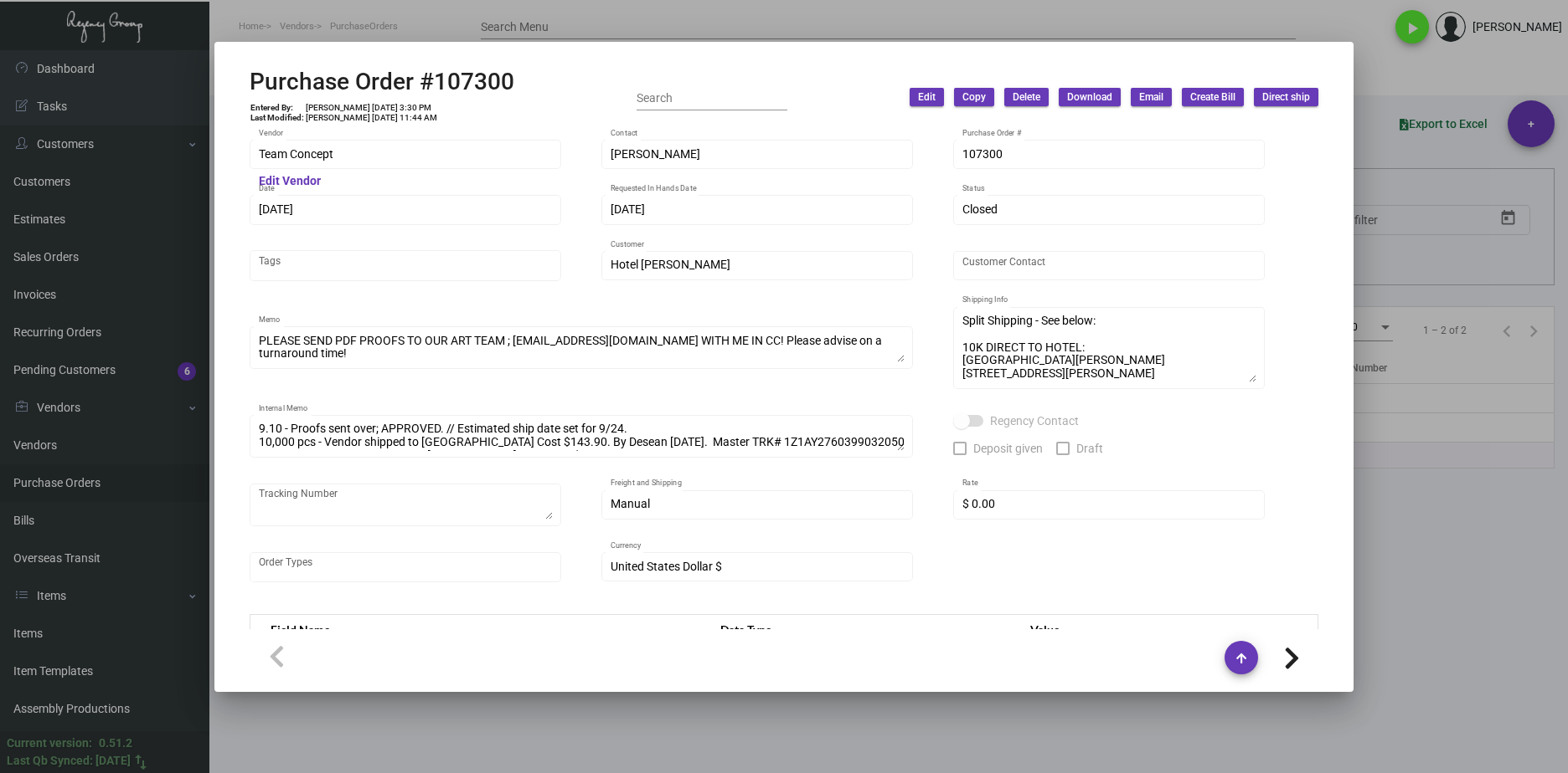
click at [545, 76] on div "Purchase Order #107300 Entered By: Joyce Lei 9/9/24, 3:30 PM Last Modified: Man…" at bounding box center [784, 97] width 1069 height 59
drag, startPoint x: 554, startPoint y: 75, endPoint x: 238, endPoint y: 77, distance: 316.0
click at [238, 77] on mat-dialog-container "Purchase Order #107300 Entered By: Joyce Lei 9/9/24, 3:30 PM Last Modified: Man…" at bounding box center [784, 366] width 1139 height 650
copy h2 "Purchase Order #107300"
click at [252, 152] on div "Team Concept Vendor" at bounding box center [405, 153] width 311 height 33
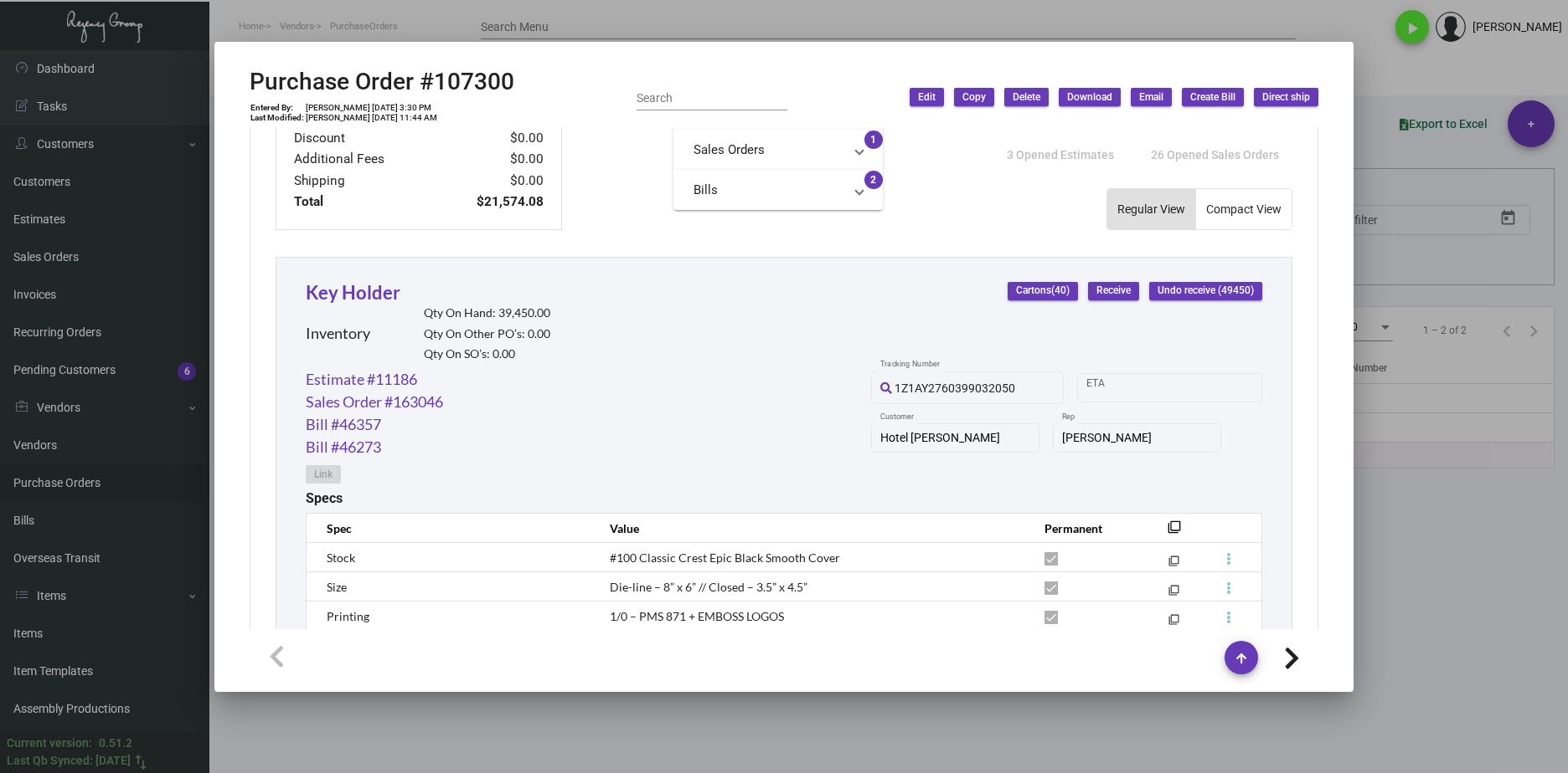
scroll to position [650, 0]
drag, startPoint x: 367, startPoint y: 108, endPoint x: 344, endPoint y: 108, distance: 23.0
click at [344, 108] on td "Joyce Lei 9/9/24, 3:30 PM" at bounding box center [371, 108] width 133 height 10
copy td "9/9/24"
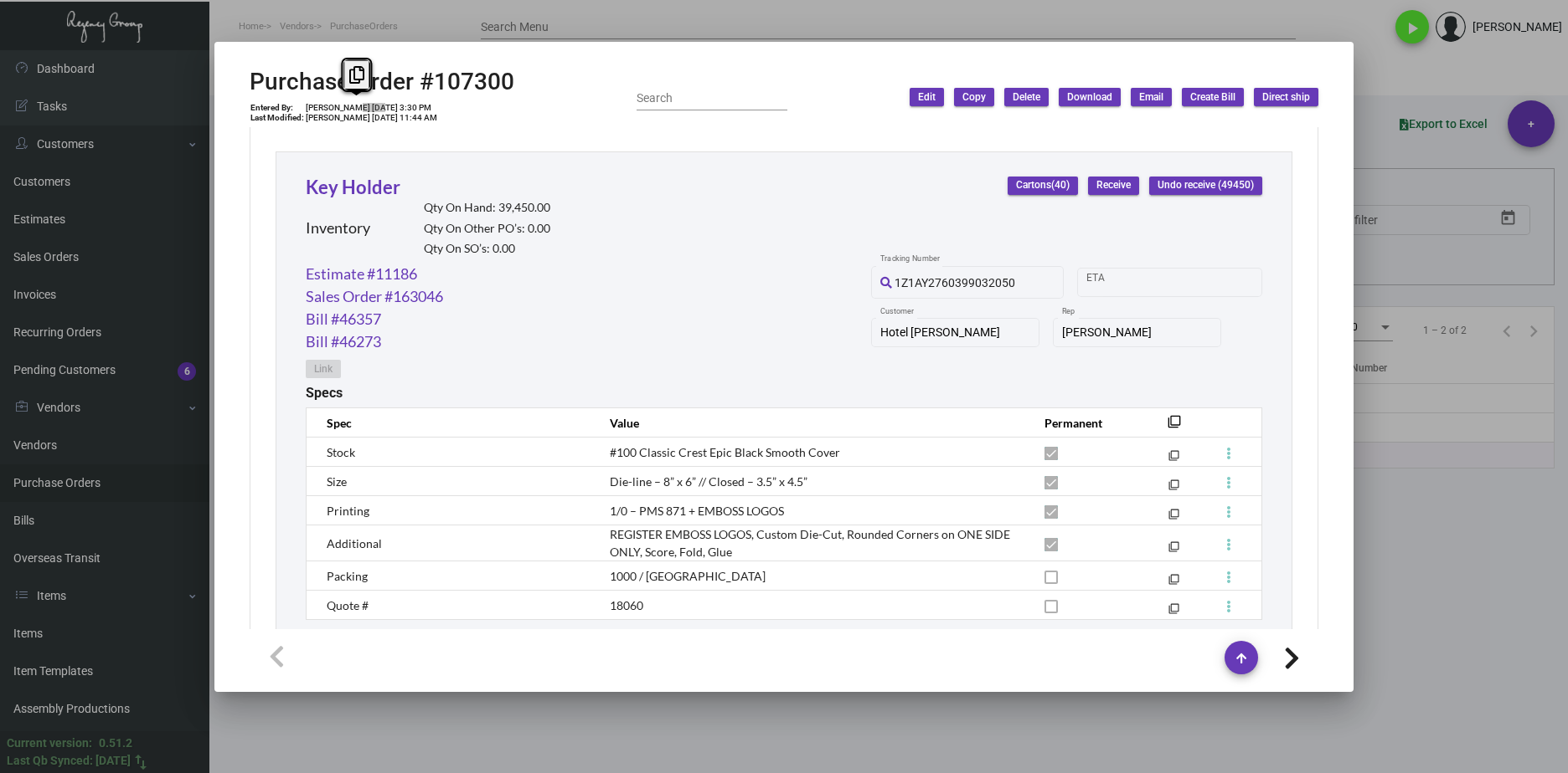
scroll to position [902, 0]
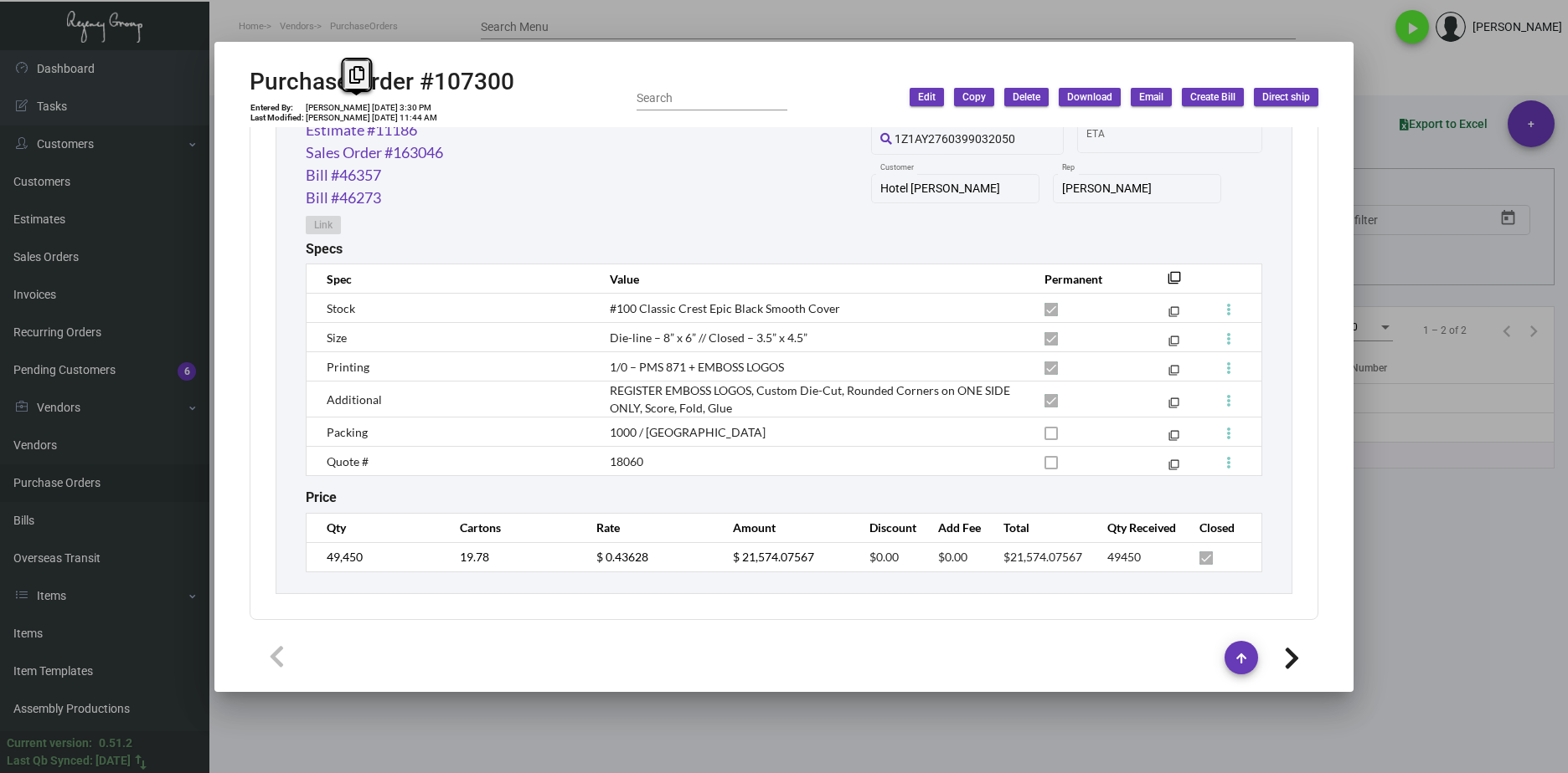
click at [376, 576] on div "Key Holder Inventory Qty On Hand: 39,450.00 Qty On Other PO’s: 0.00 Qty On SO’s…" at bounding box center [784, 301] width 1017 height 587
click at [297, 565] on div "Key Holder Inventory Qty On Hand: 39,450.00 Qty On Other PO’s: 0.00 Qty On SO’s…" at bounding box center [784, 301] width 1017 height 587
click at [579, 561] on td "$ 0.43628" at bounding box center [647, 557] width 137 height 30
click at [490, 167] on div "Estimate #11186 Sales Order #163046 Bill #46357 Bill #46273 Link 1Z1AY276039903…" at bounding box center [784, 180] width 957 height 122
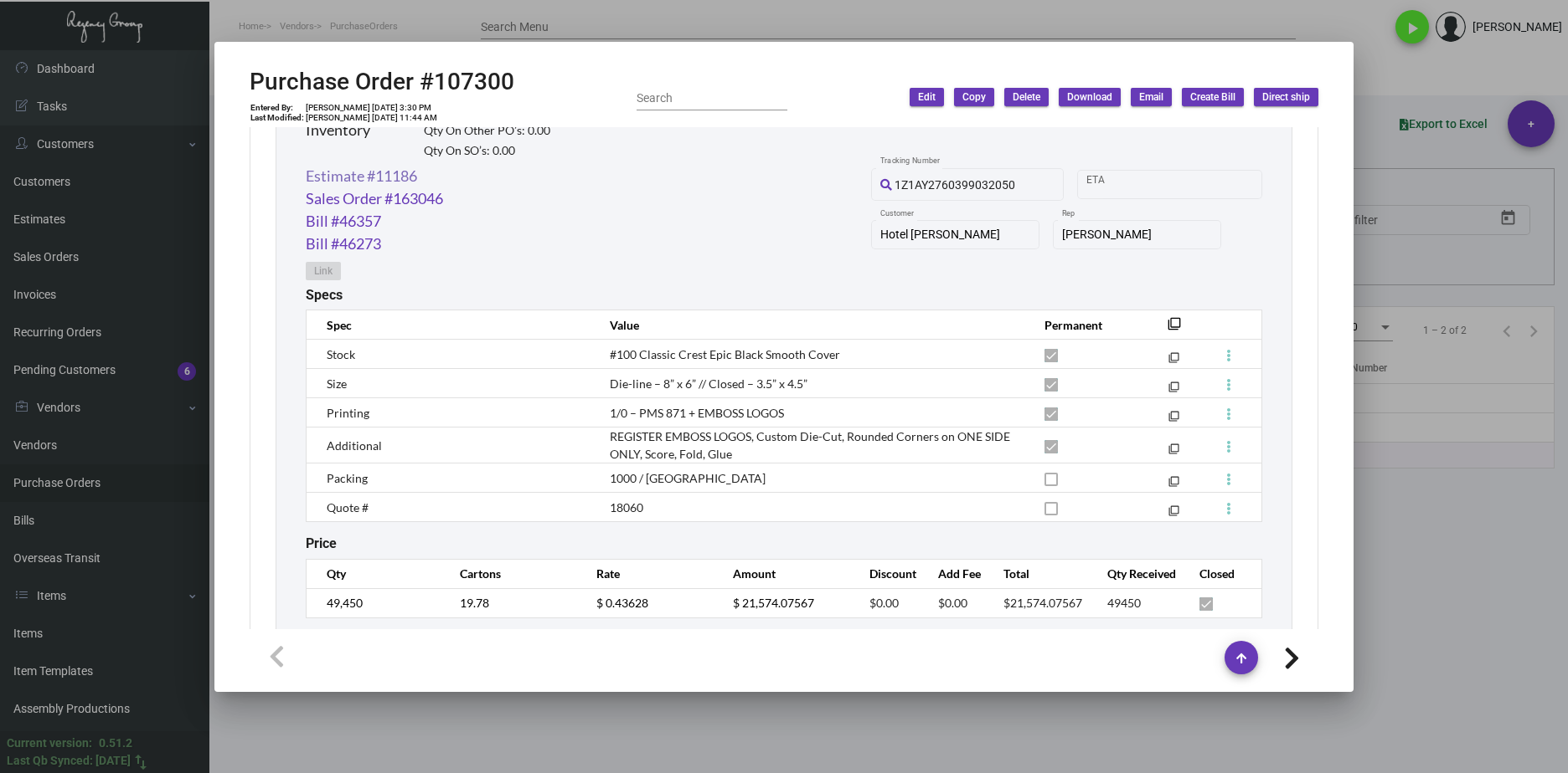
scroll to position [818, 0]
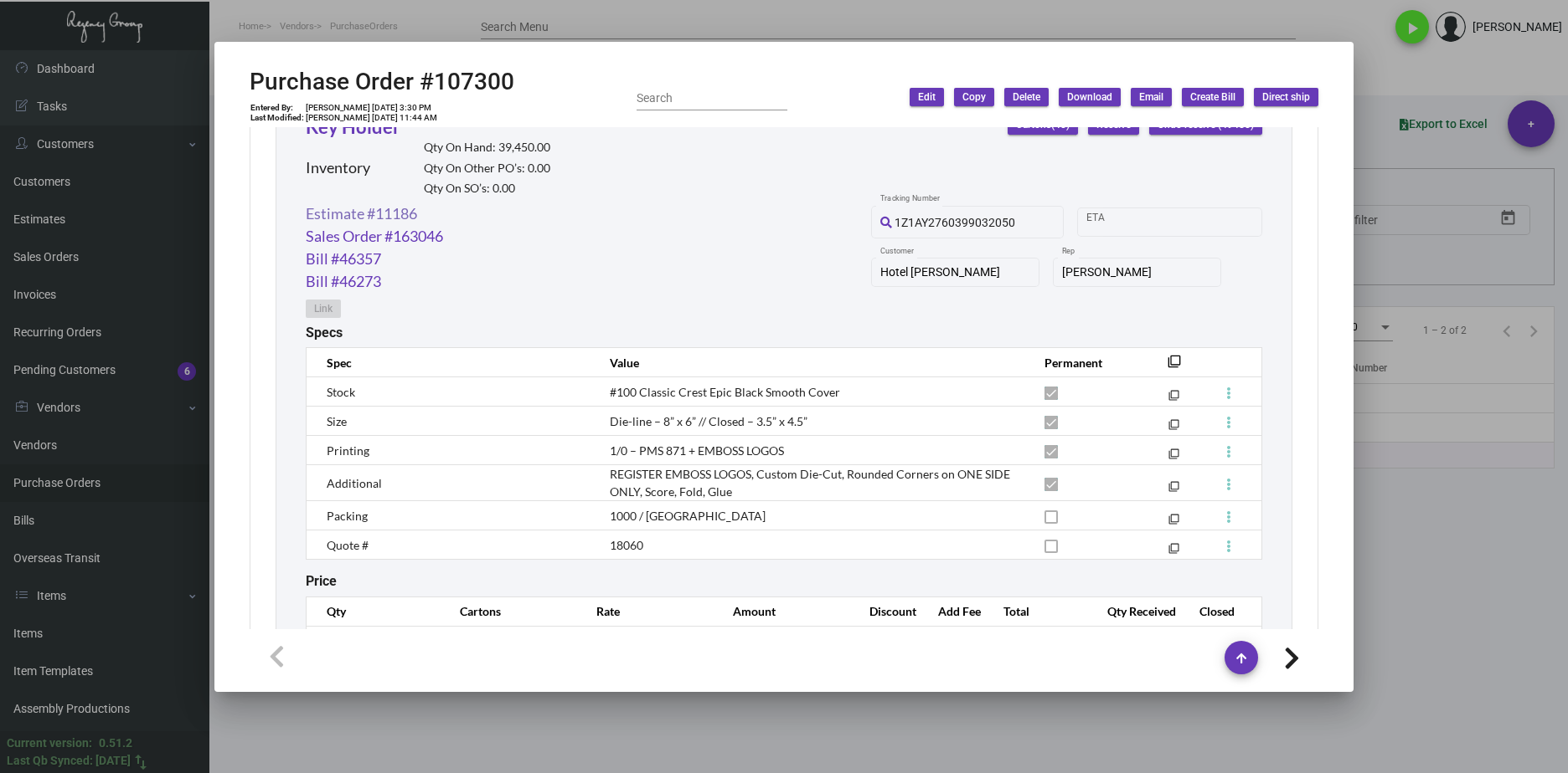
click at [397, 214] on link "Estimate #11186" at bounding box center [360, 214] width 111 height 23
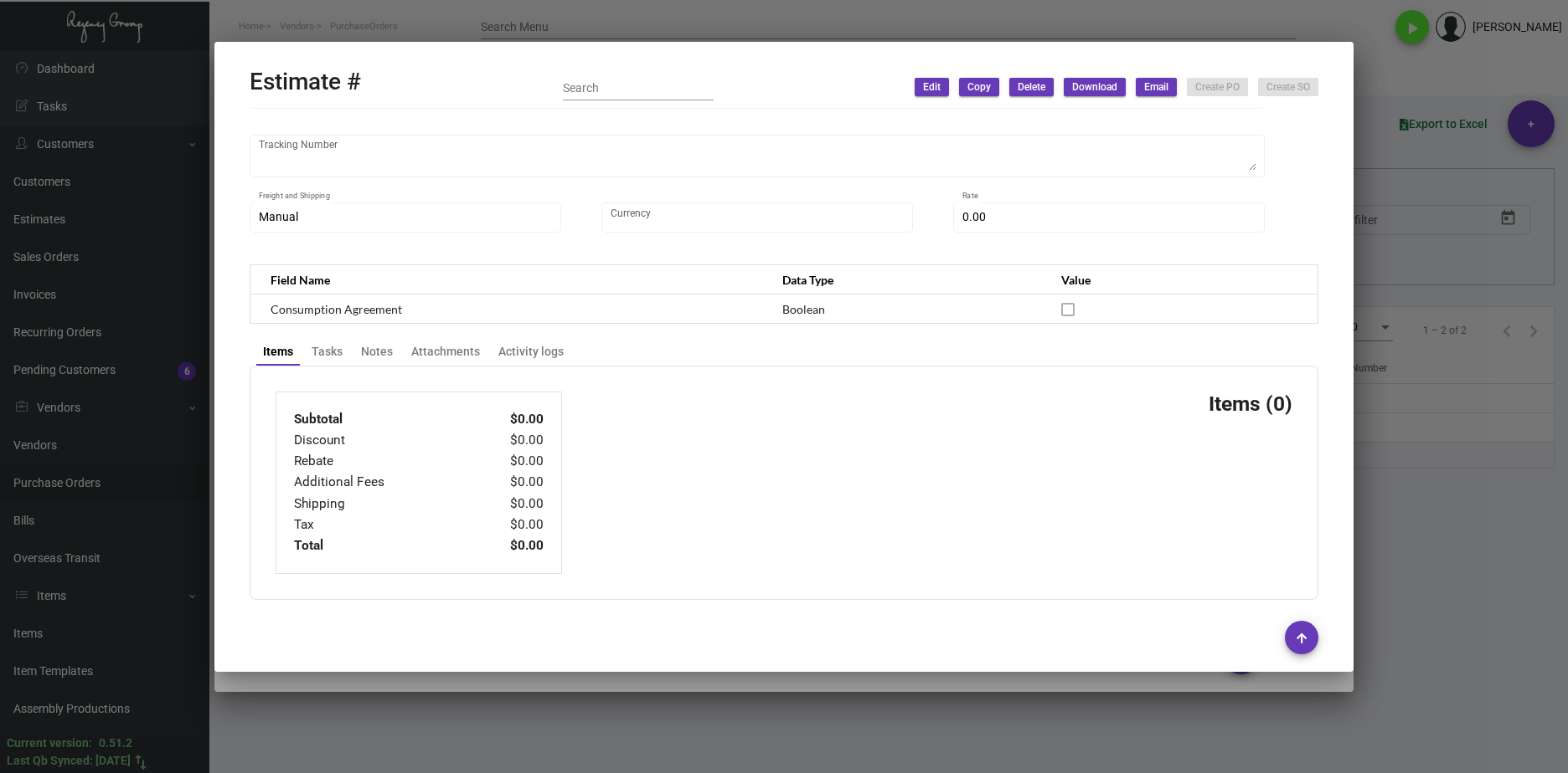
type input "Hotel Van Zandt"
type input "Meridith Bryan"
type input "11186"
type input "8/27/2024"
type input "Kyle Kliebhan"
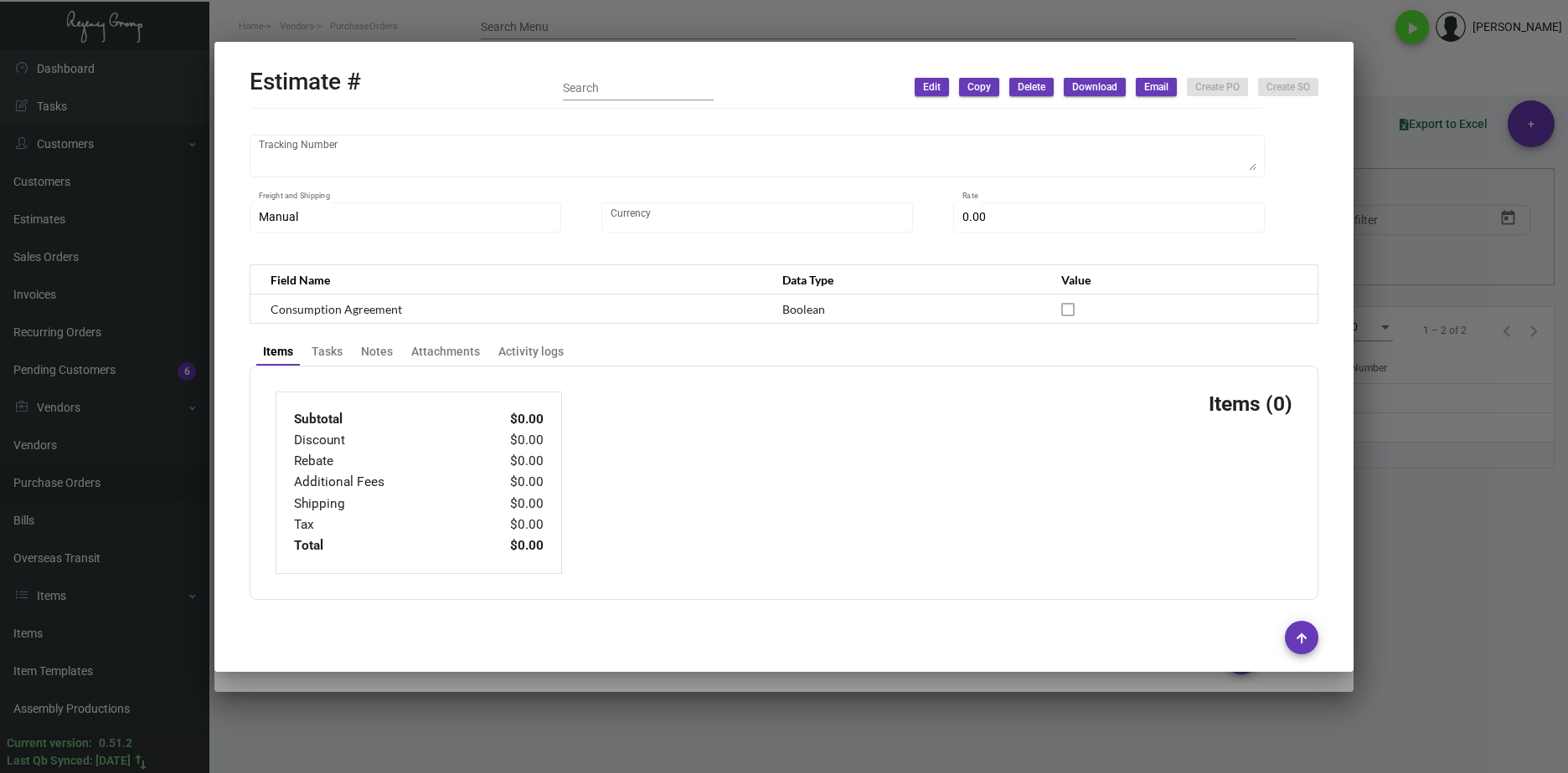
type input "BRIAN HANUS"
type input "United States Dollar $"
type input "$ 0.00"
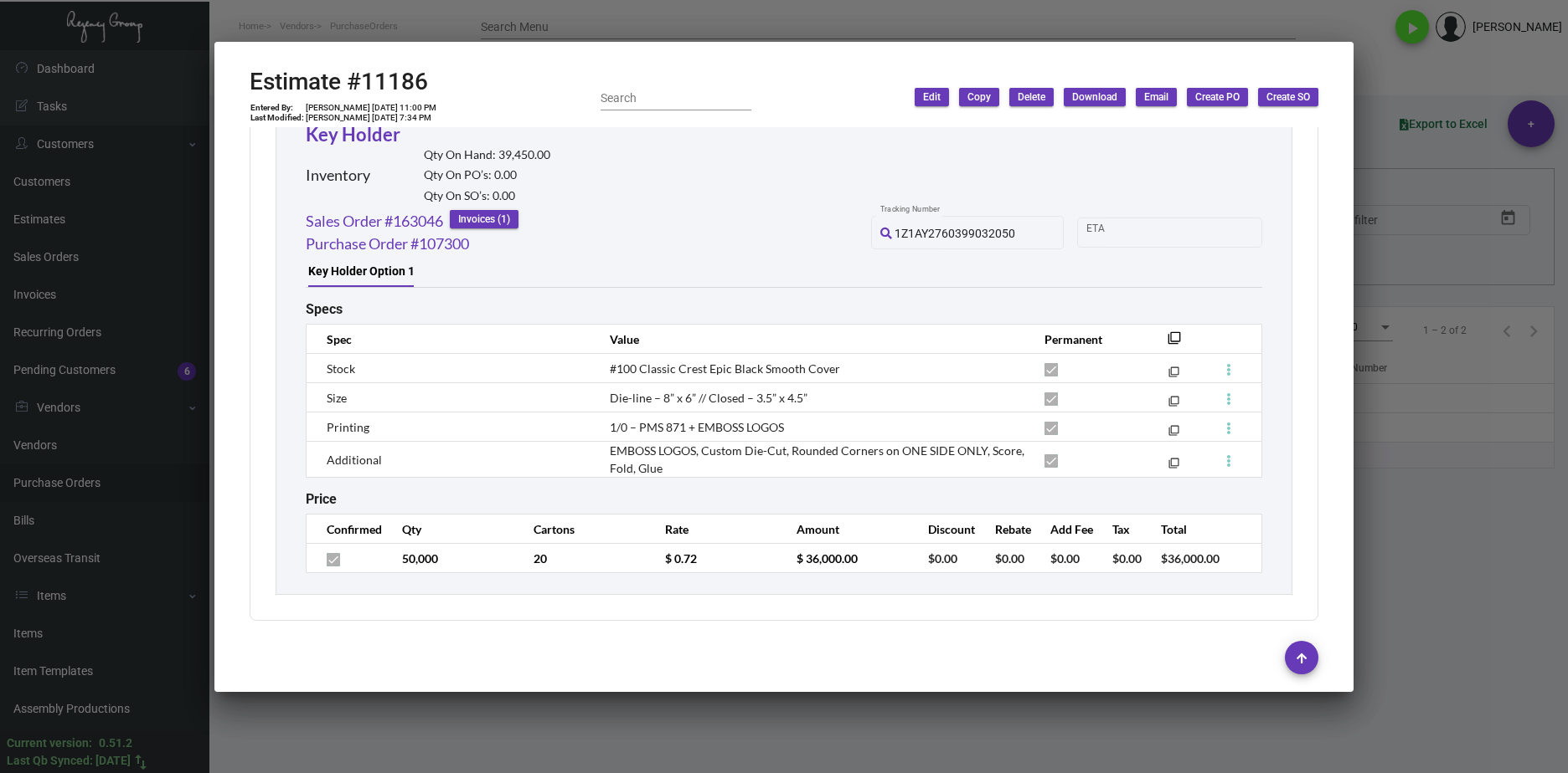
scroll to position [1527, 0]
click at [633, 565] on tr "50,000 20 $ 0.72 $ 36,000.00 $0.00 $0.00 $0.00 $0.00 $36,000.00" at bounding box center [784, 557] width 956 height 30
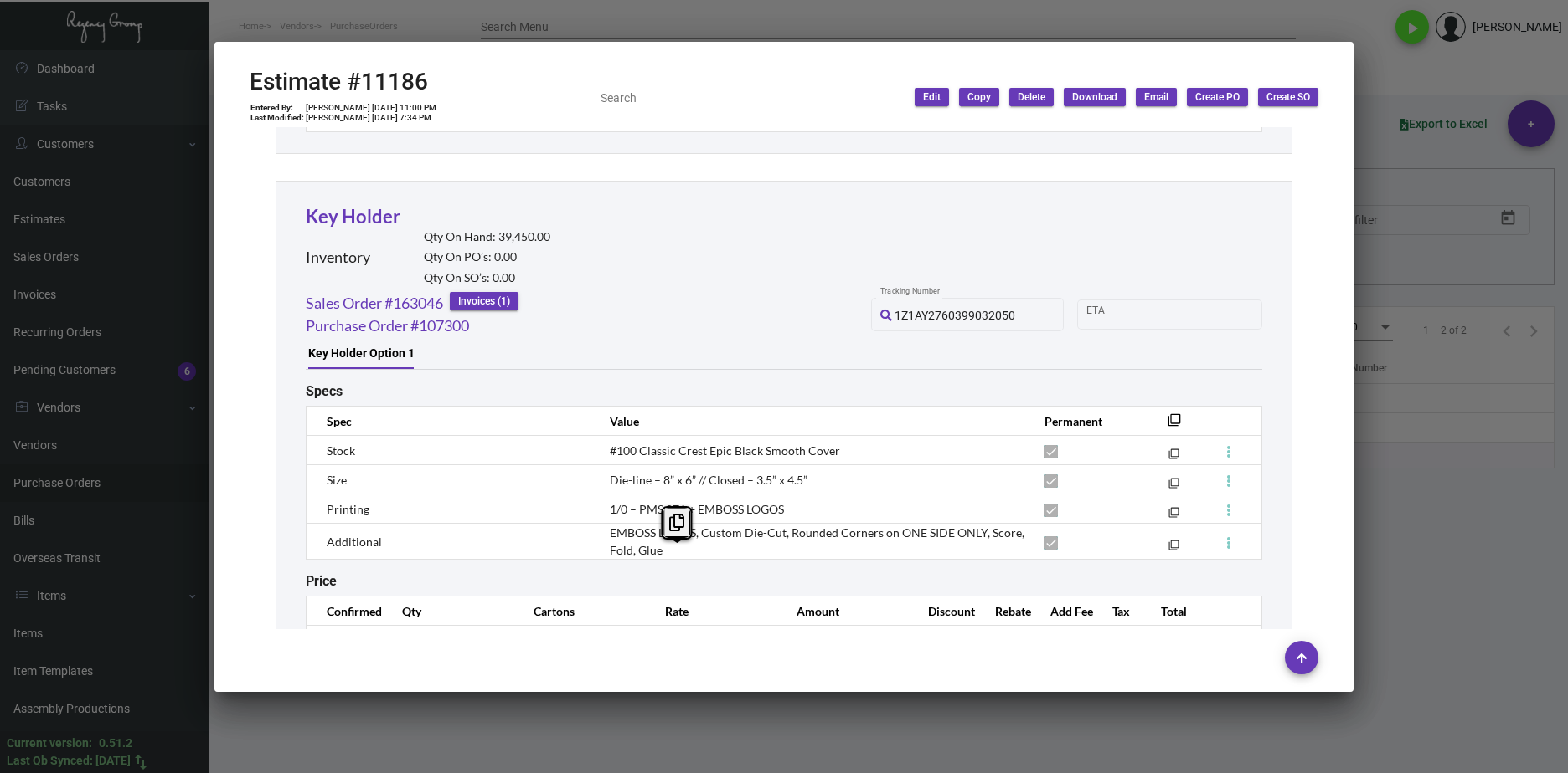
click at [438, 85] on div "Estimate #11186 Entered By: Shelly Odor 8/27/24, 11:00 PM Last Modified: Shelly…" at bounding box center [784, 97] width 1069 height 59
drag, startPoint x: 444, startPoint y: 305, endPoint x: 306, endPoint y: 307, distance: 138.0
click at [306, 307] on div "Sales Order #163046 Invoices (1)" at bounding box center [411, 303] width 213 height 23
copy div "Sales Order #163046 Invoices (1)"
drag, startPoint x: 395, startPoint y: 90, endPoint x: 243, endPoint y: 92, distance: 152.0
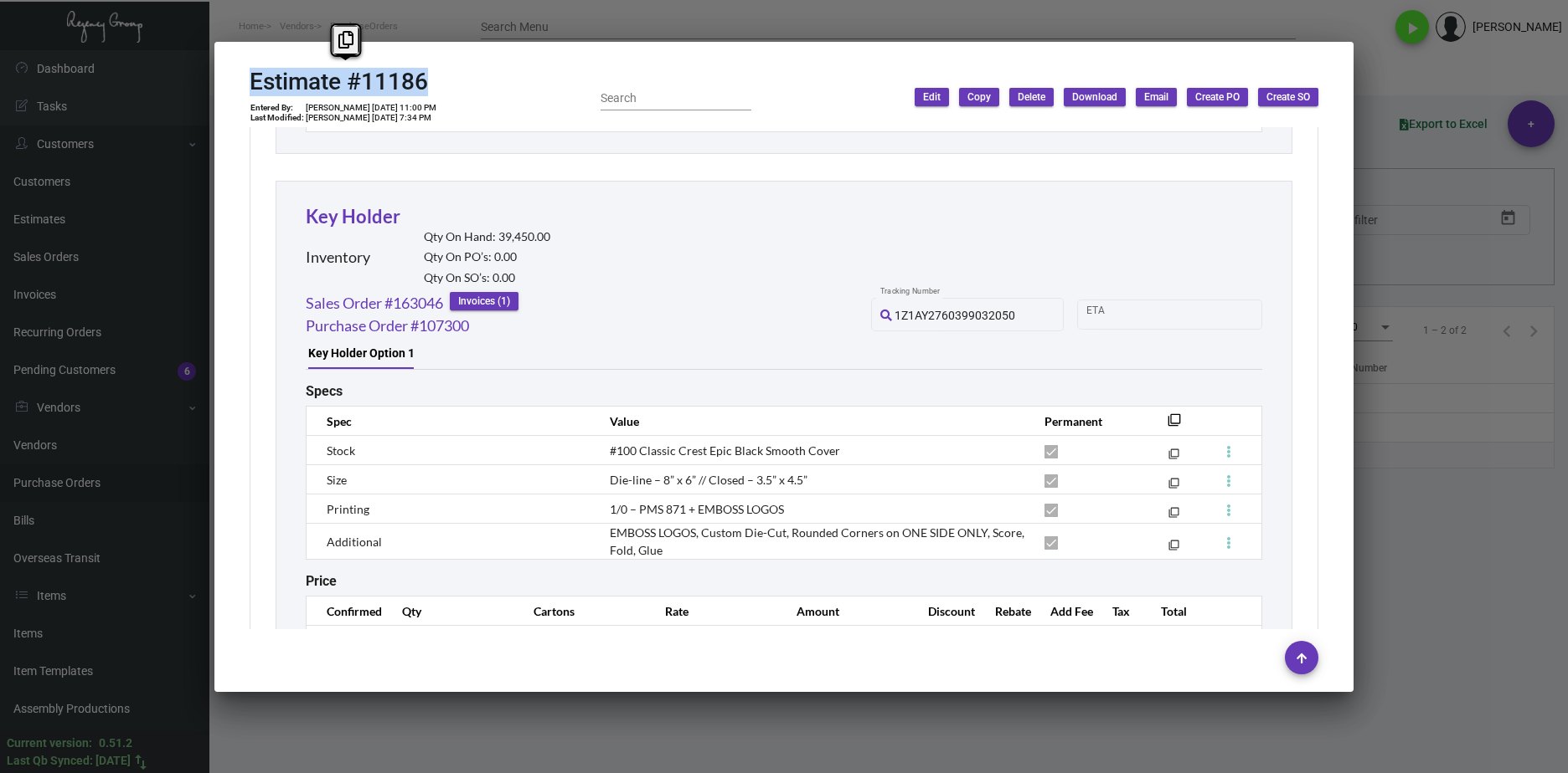
click at [243, 92] on mat-dialog-container "Estimate #11186 Entered By: Shelly Odor 8/27/24, 11:00 PM Last Modified: Shelly…" at bounding box center [784, 366] width 1139 height 650
copy h2 "Estimate #11186"
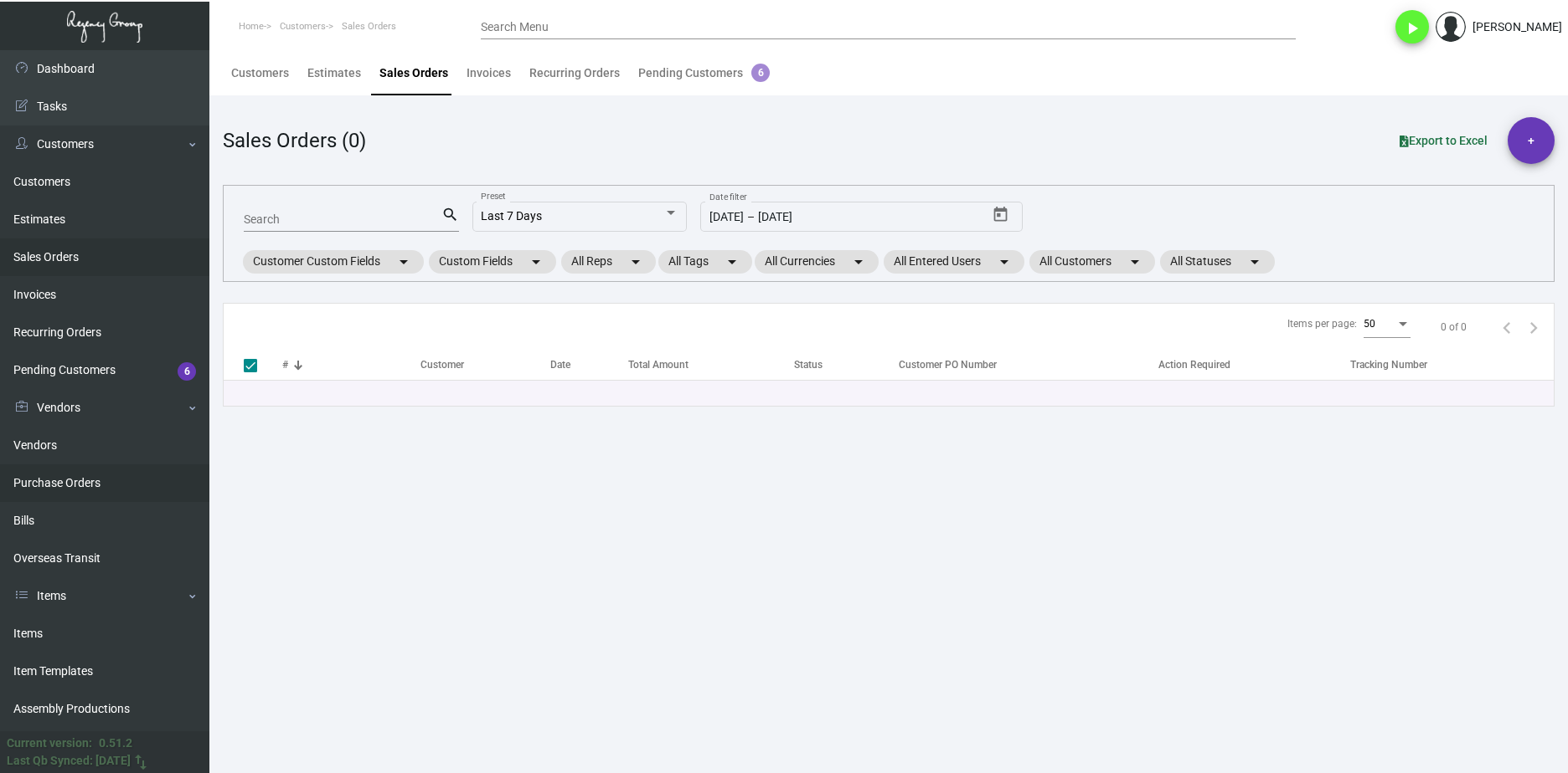
click at [92, 477] on link "Purchase Orders" at bounding box center [104, 483] width 209 height 37
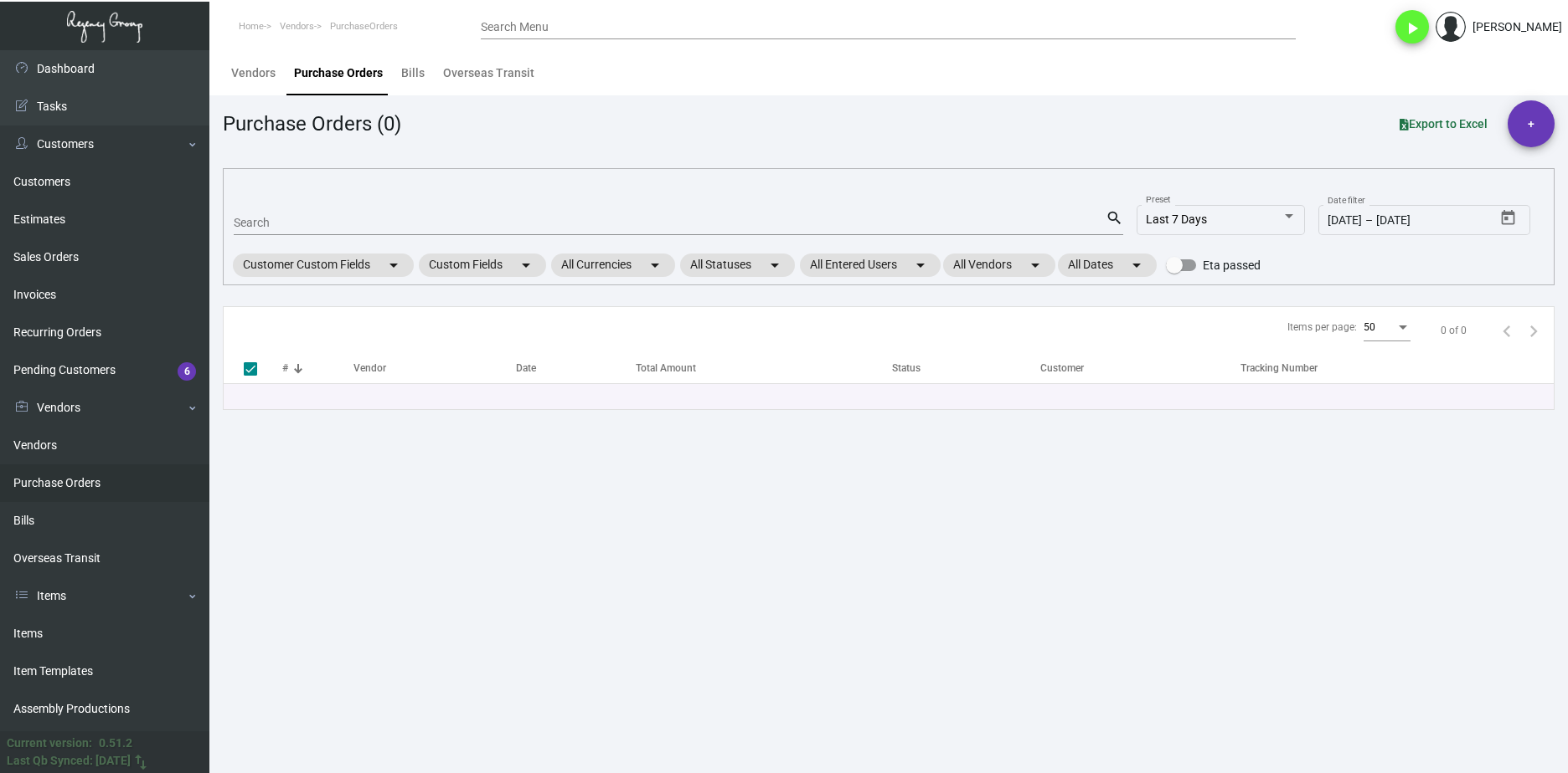
click at [348, 217] on input "Search" at bounding box center [670, 224] width 872 height 14
paste input "96025"
type input "96025"
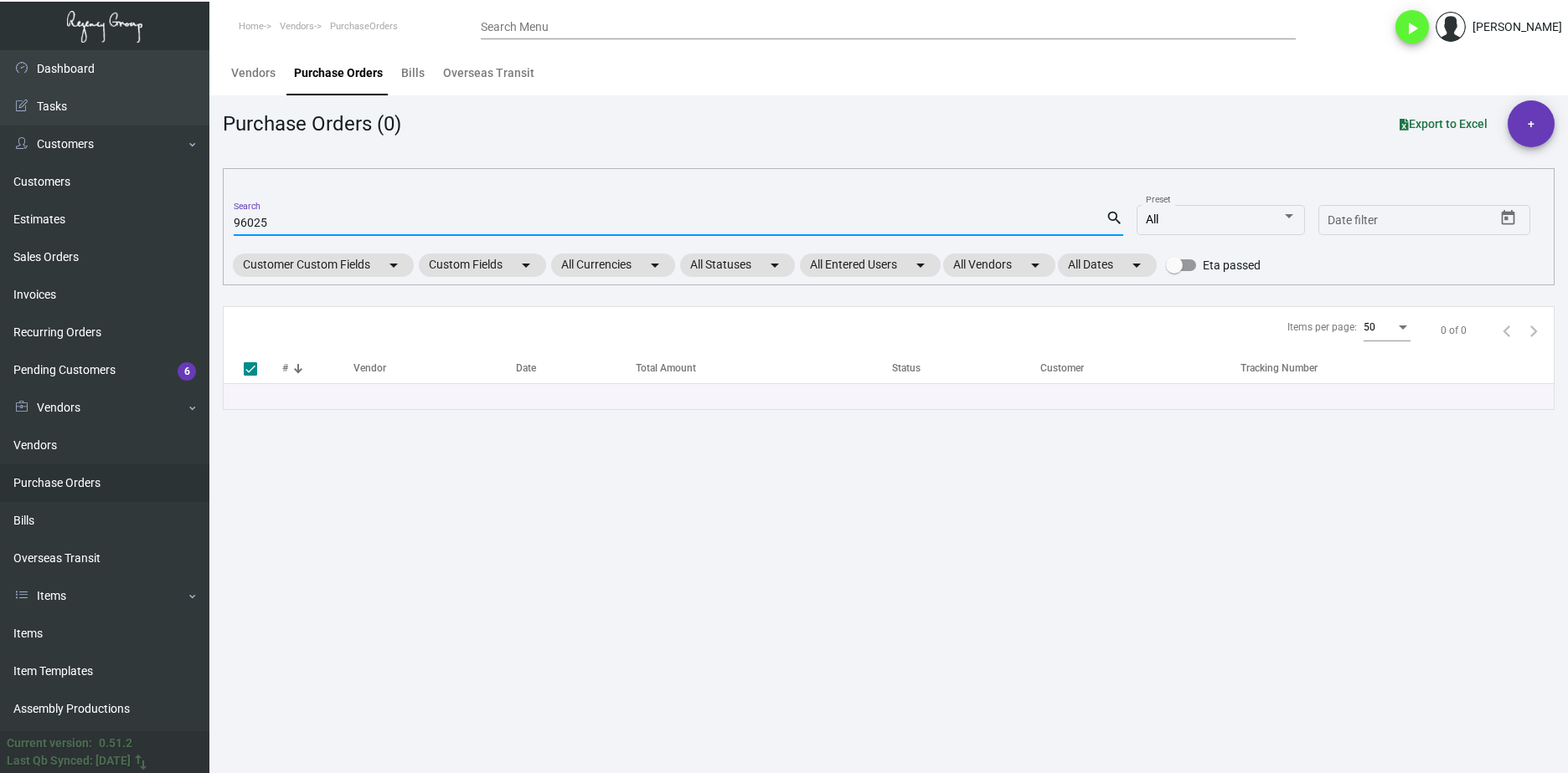
checkbox input "false"
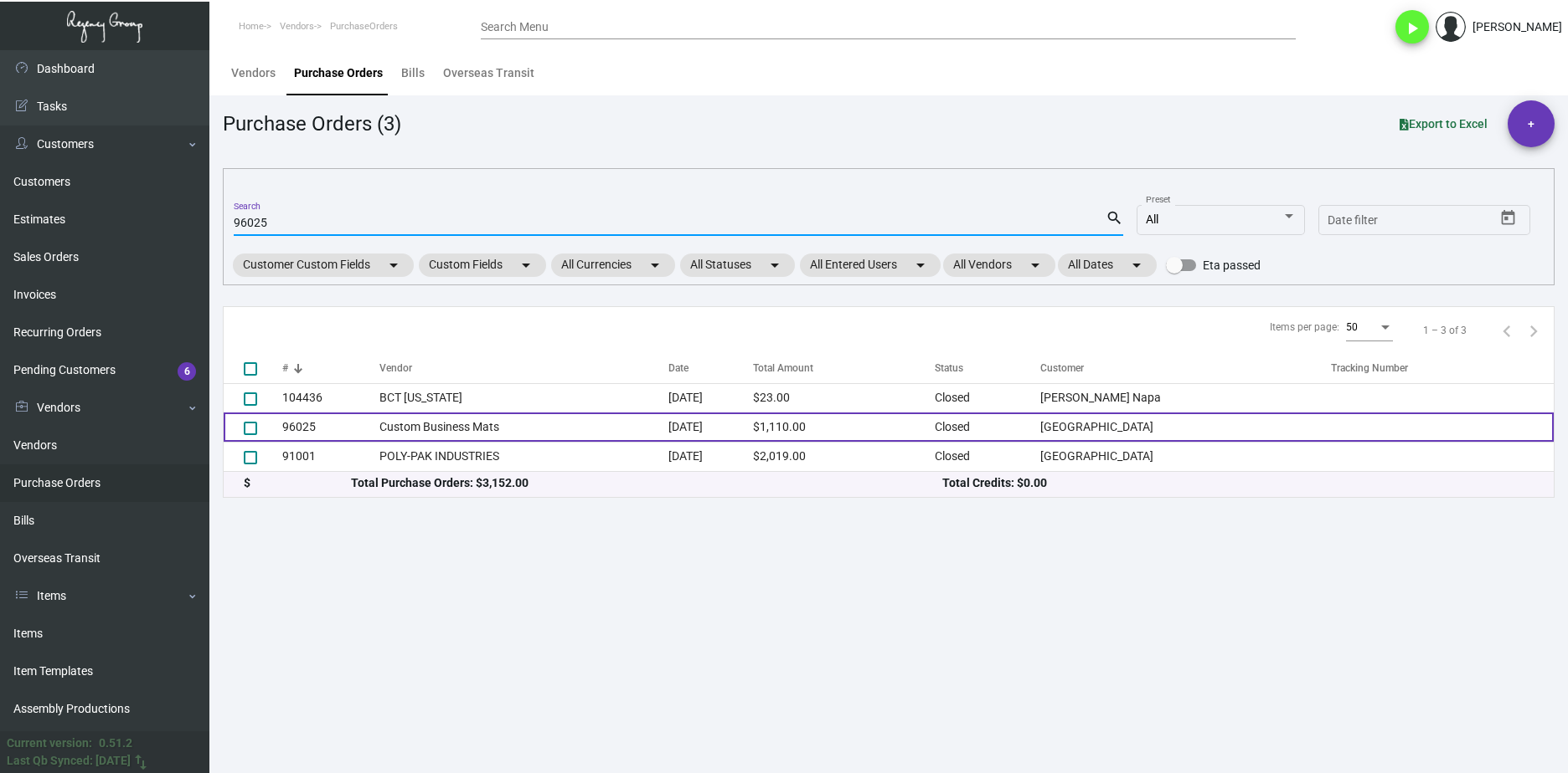
click at [424, 422] on td "Custom Business Mats" at bounding box center [523, 427] width 289 height 30
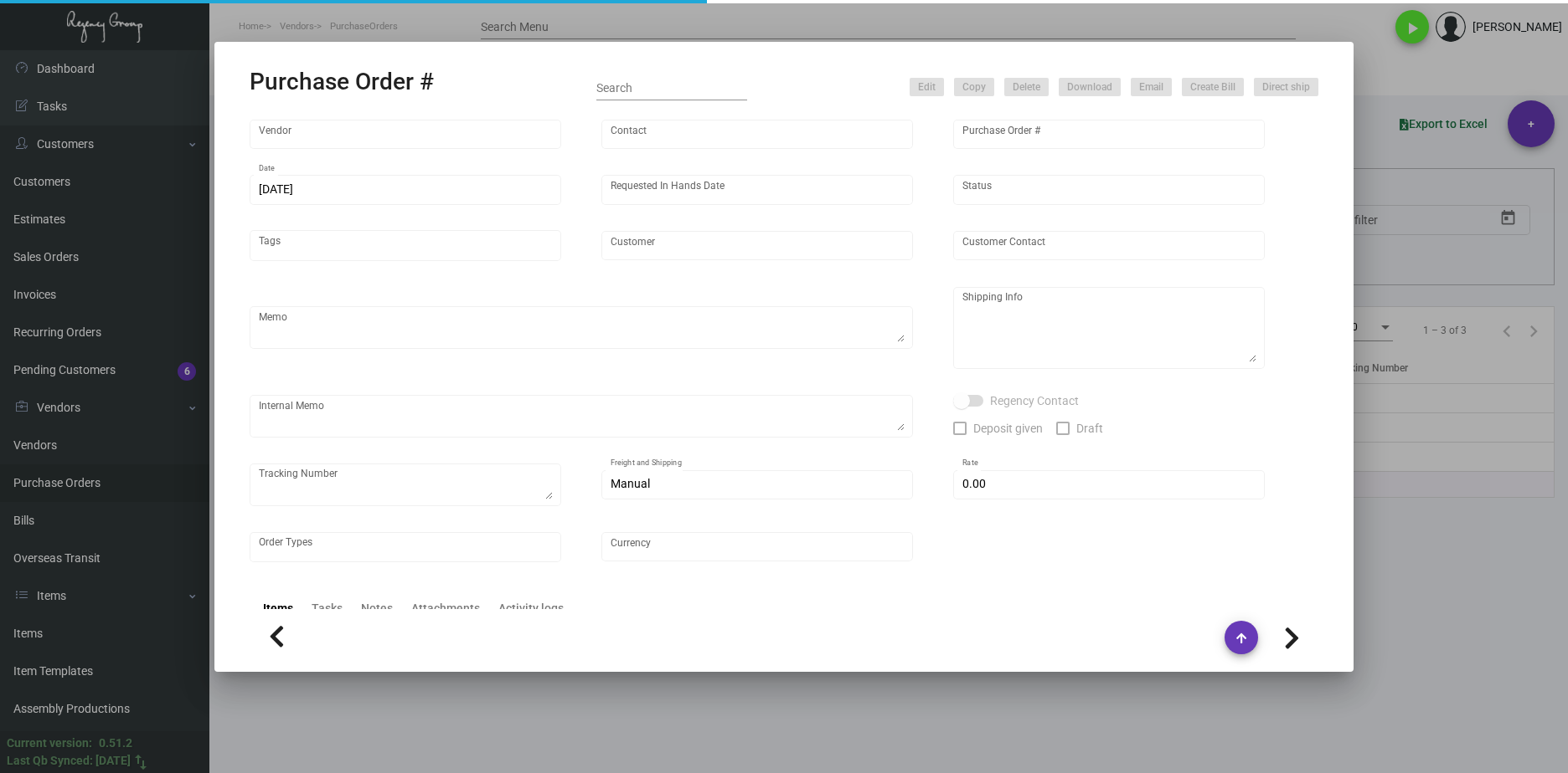
type input "Custom Business Mats"
type input "Order Entry"
type input "96025"
type input "1/19/2023"
type input "2/13/2023"
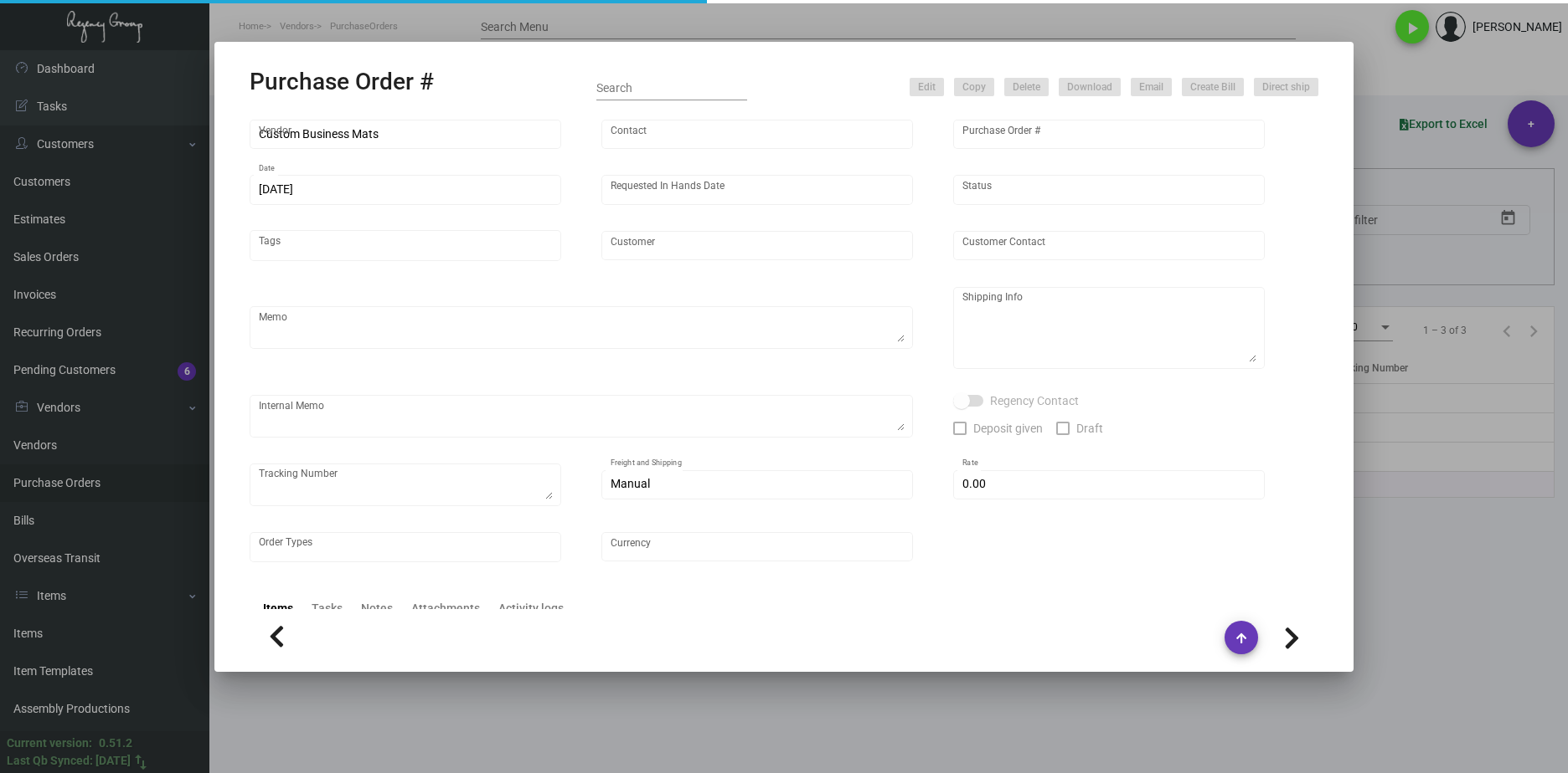
type input "Kixby Hotel"
type input "Natalia Stepniak"
type textarea "BLIND Ship via UPS Ground Acct# 1AY276."
type textarea "Natalia Pawlikowski Kixby Hotel 45 West 35th Street New York, NY, 10001 US"
checkbox input "true"
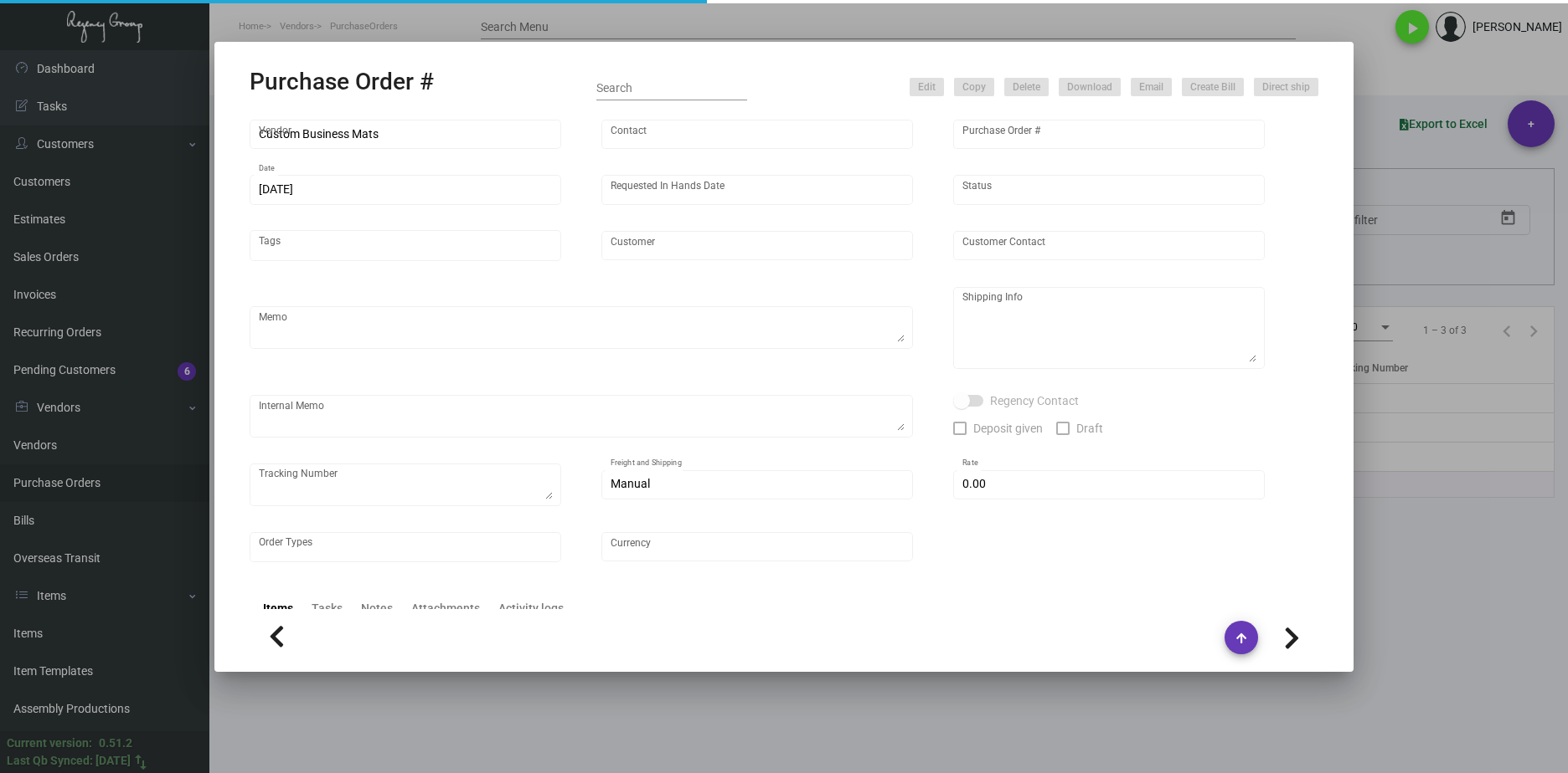
type input "$ 0.00"
type input "United States Dollar $"
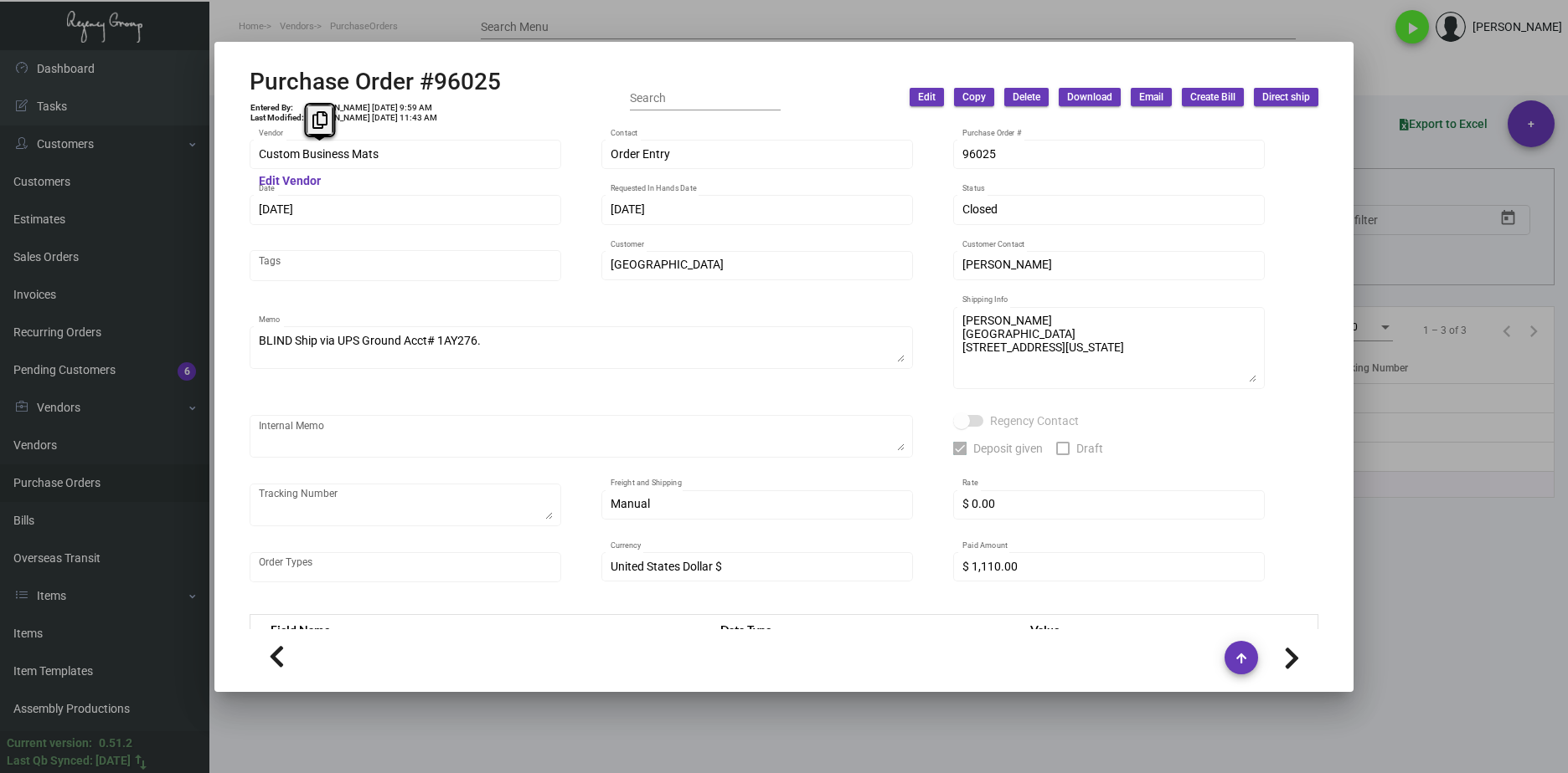
click at [217, 139] on mat-dialog-container "Purchase Order #96025 Entered By: Cristal Tineo 1/19/23, 9:59 AM Last Modified:…" at bounding box center [784, 366] width 1139 height 650
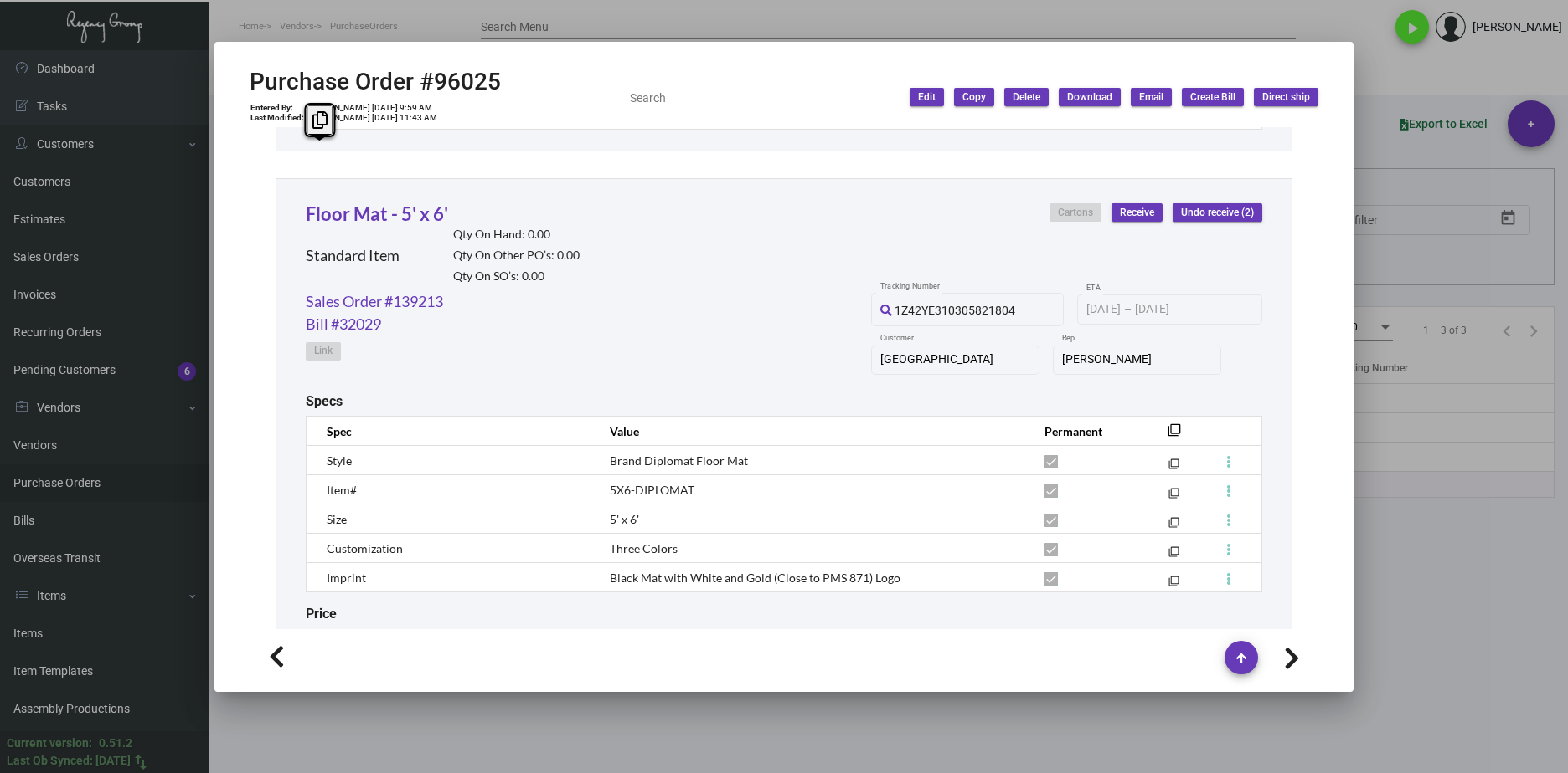
scroll to position [1660, 0]
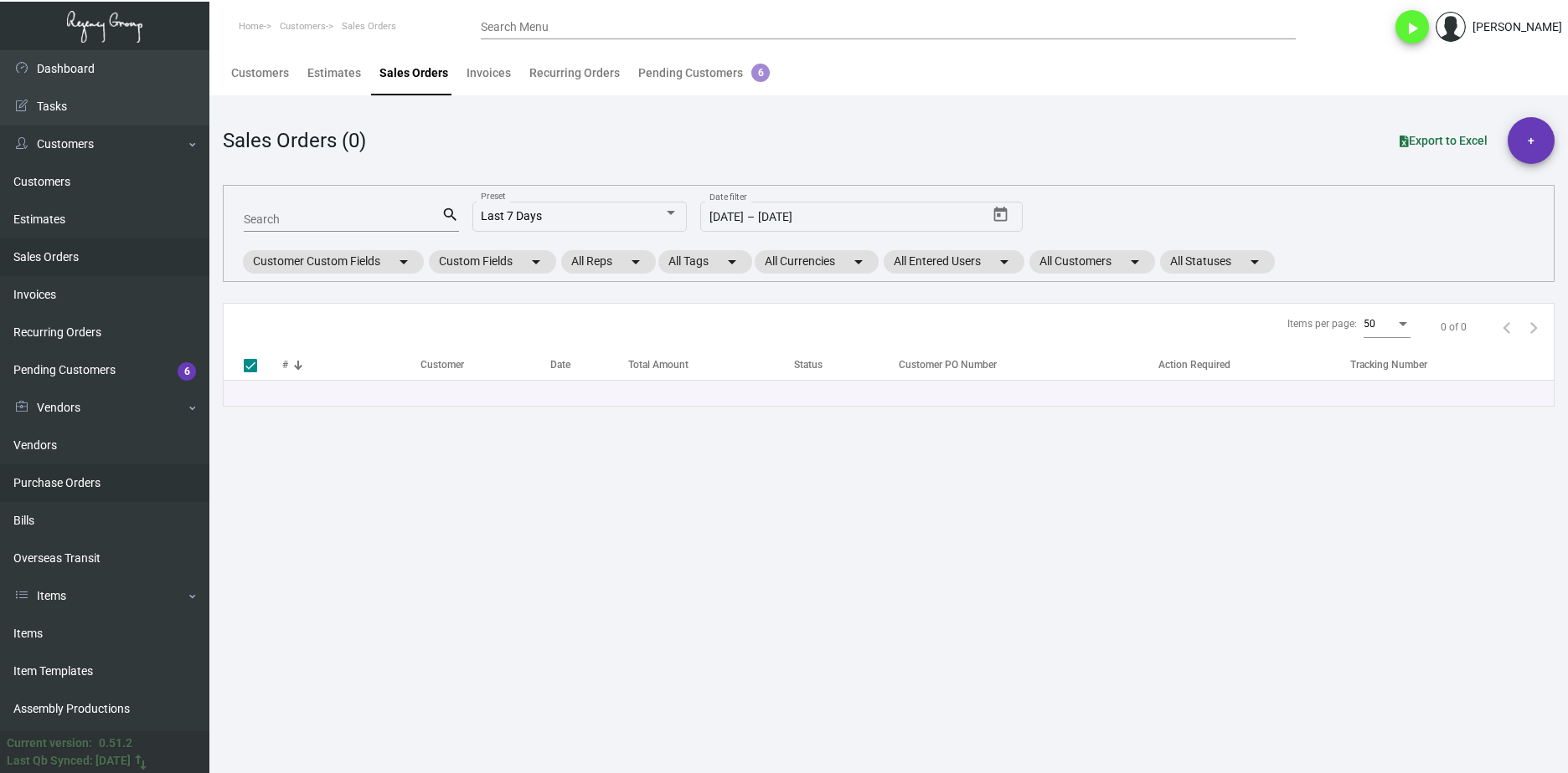
click at [111, 470] on link "Purchase Orders" at bounding box center [104, 483] width 209 height 37
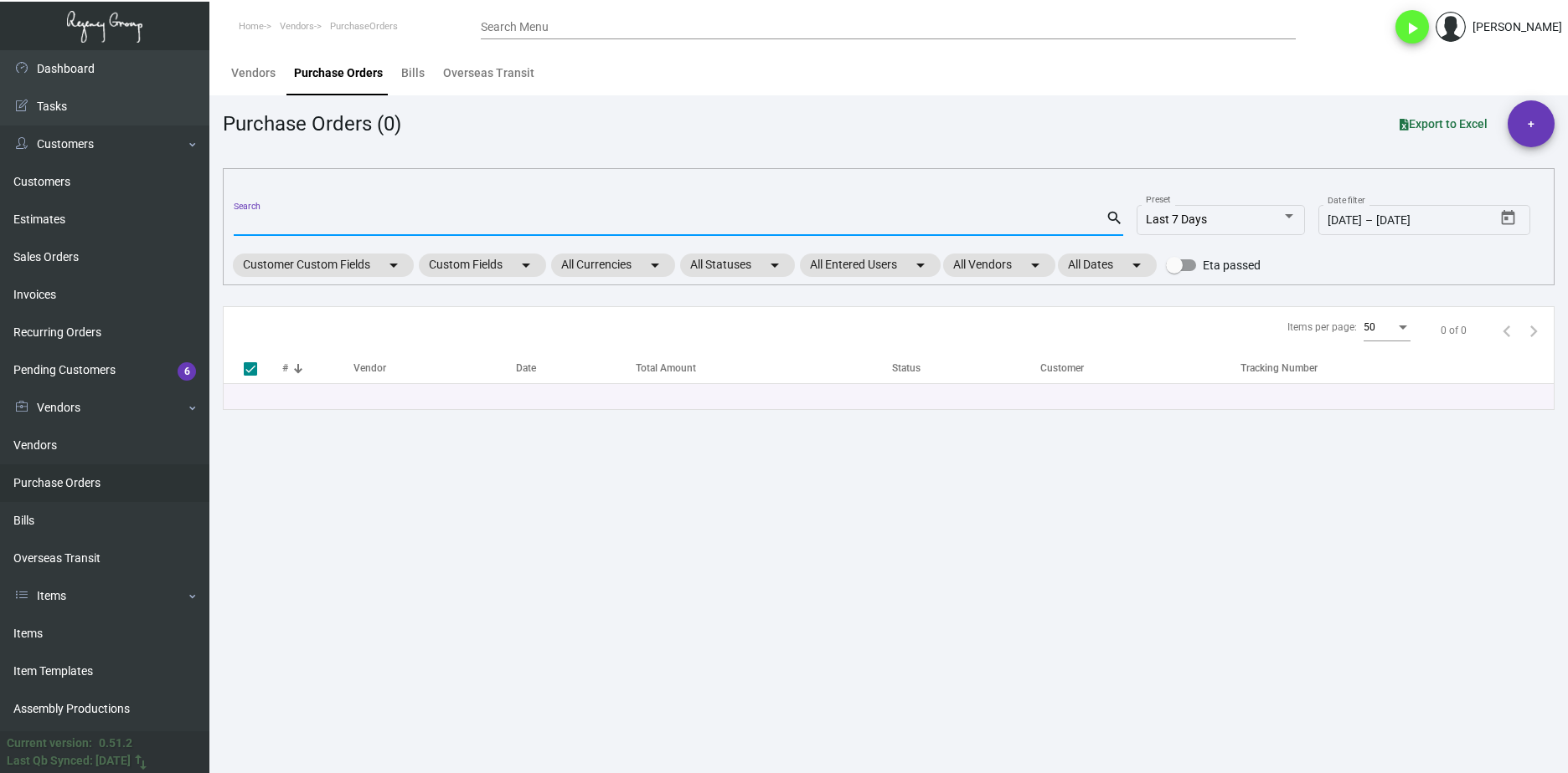
click at [315, 227] on input "Search" at bounding box center [670, 224] width 872 height 14
paste input "107111"
type input "107111"
checkbox input "false"
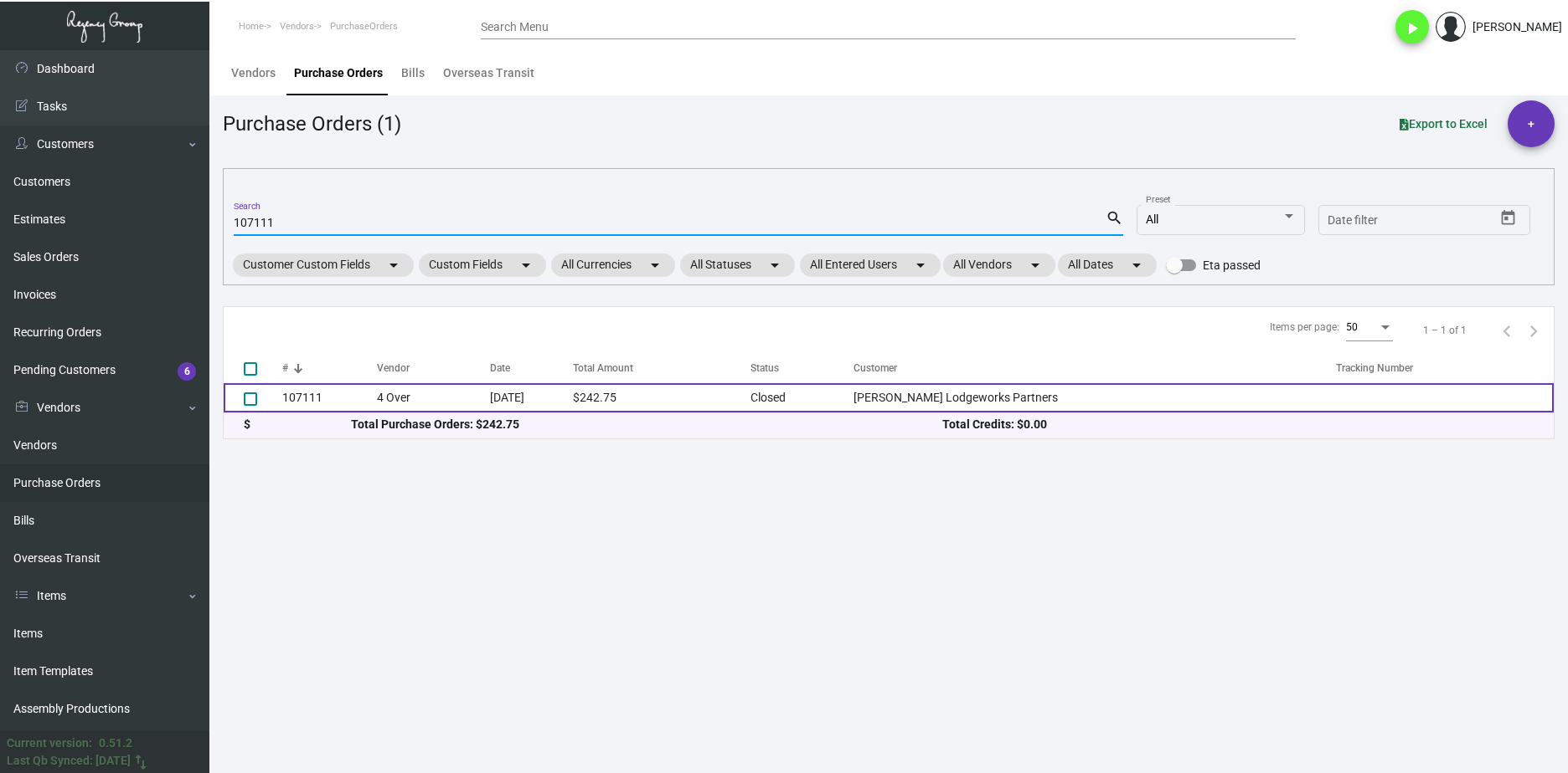
click at [420, 393] on td "4 Over" at bounding box center [432, 398] width 113 height 30
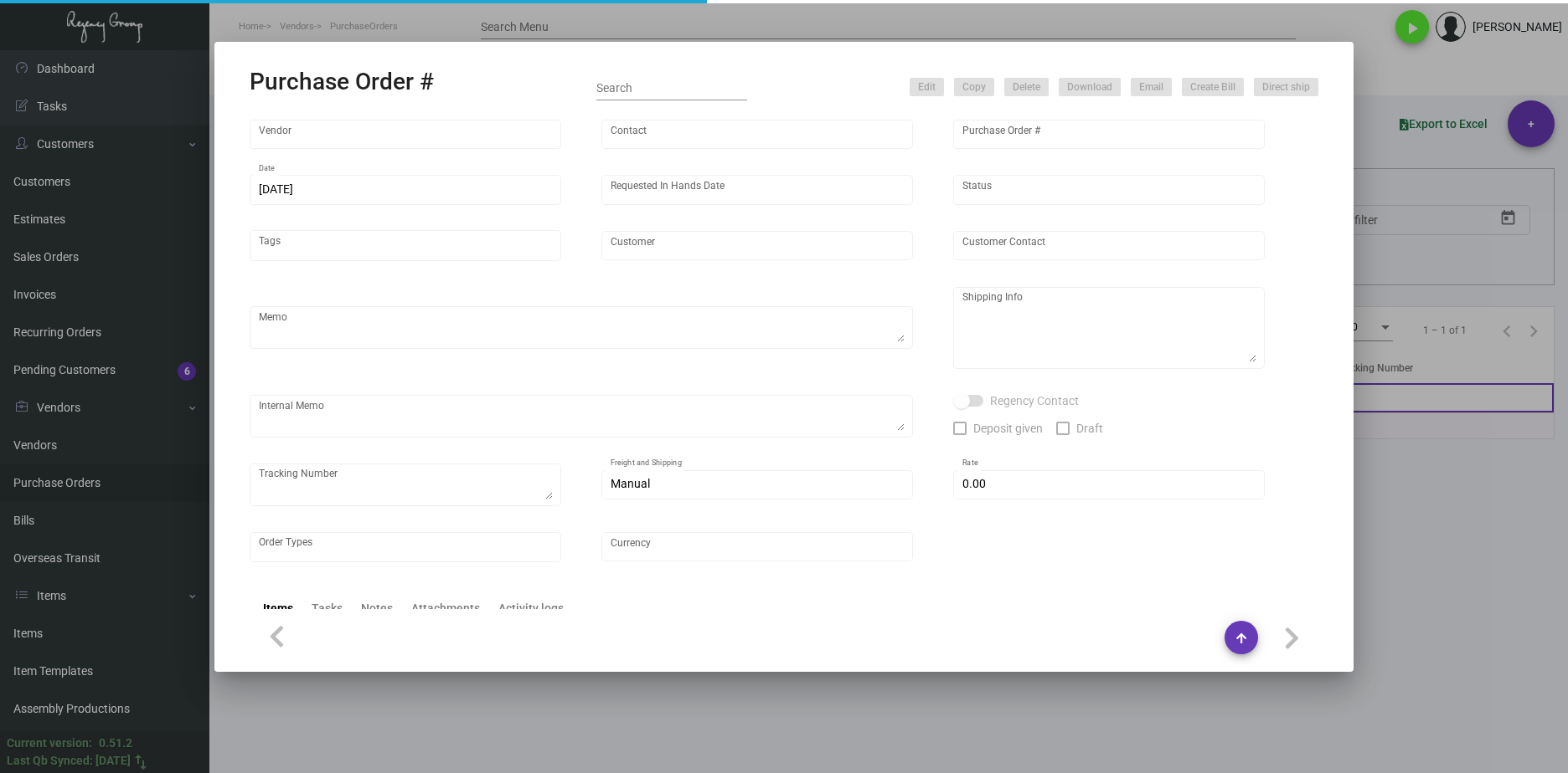
type input "4 Over"
type input "107111"
type input "[DATE]"
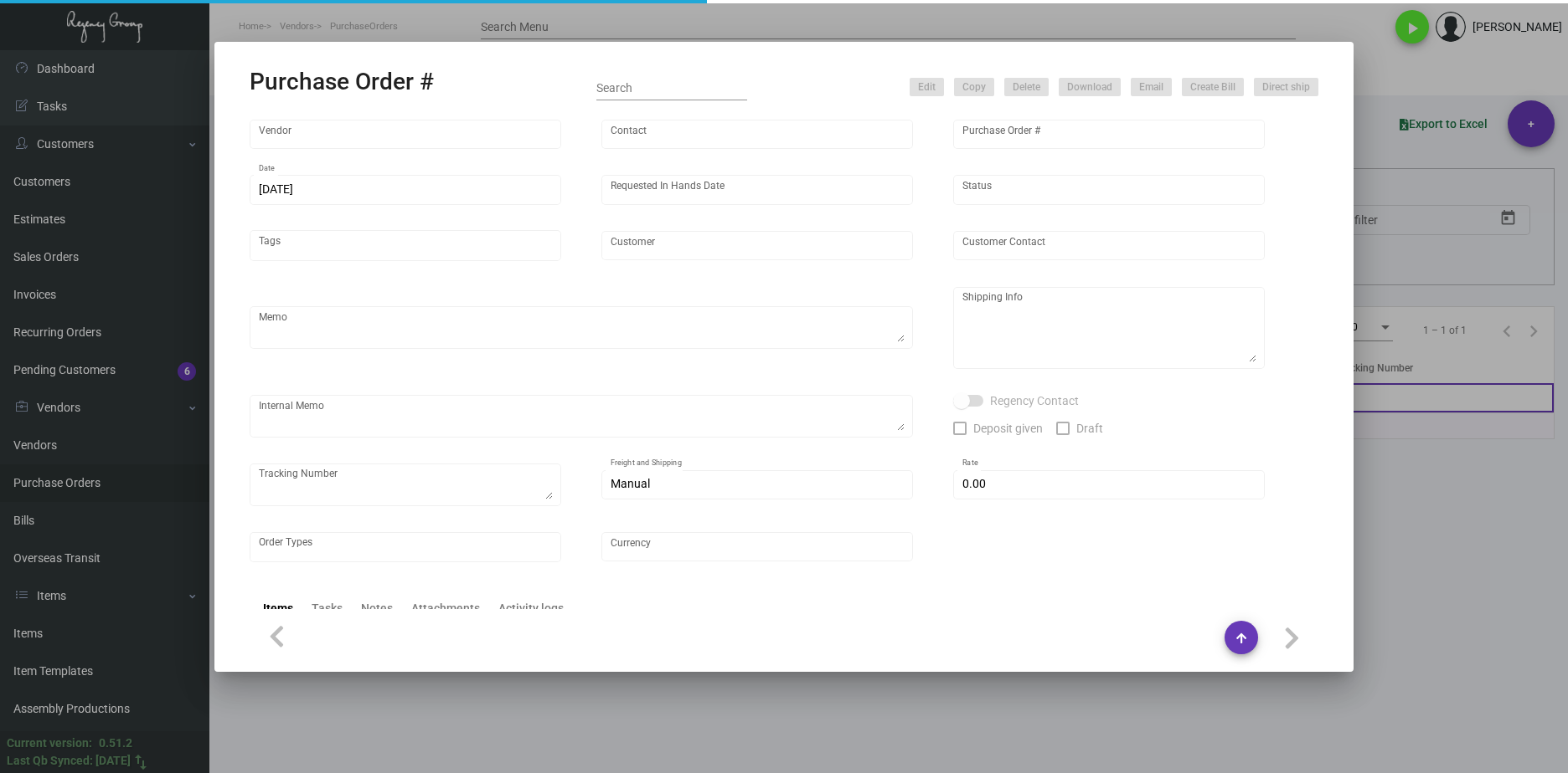
type input "[PERSON_NAME] Lodgeworks Partners"
type textarea "Regency Group NJ - [PERSON_NAME] [STREET_ADDRESS]"
type textarea "this will go to the NJ warehouse.$2.98 + 3.09 -- handling fee J4640095929"
checkbox input "true"
type input "$ 0.00"
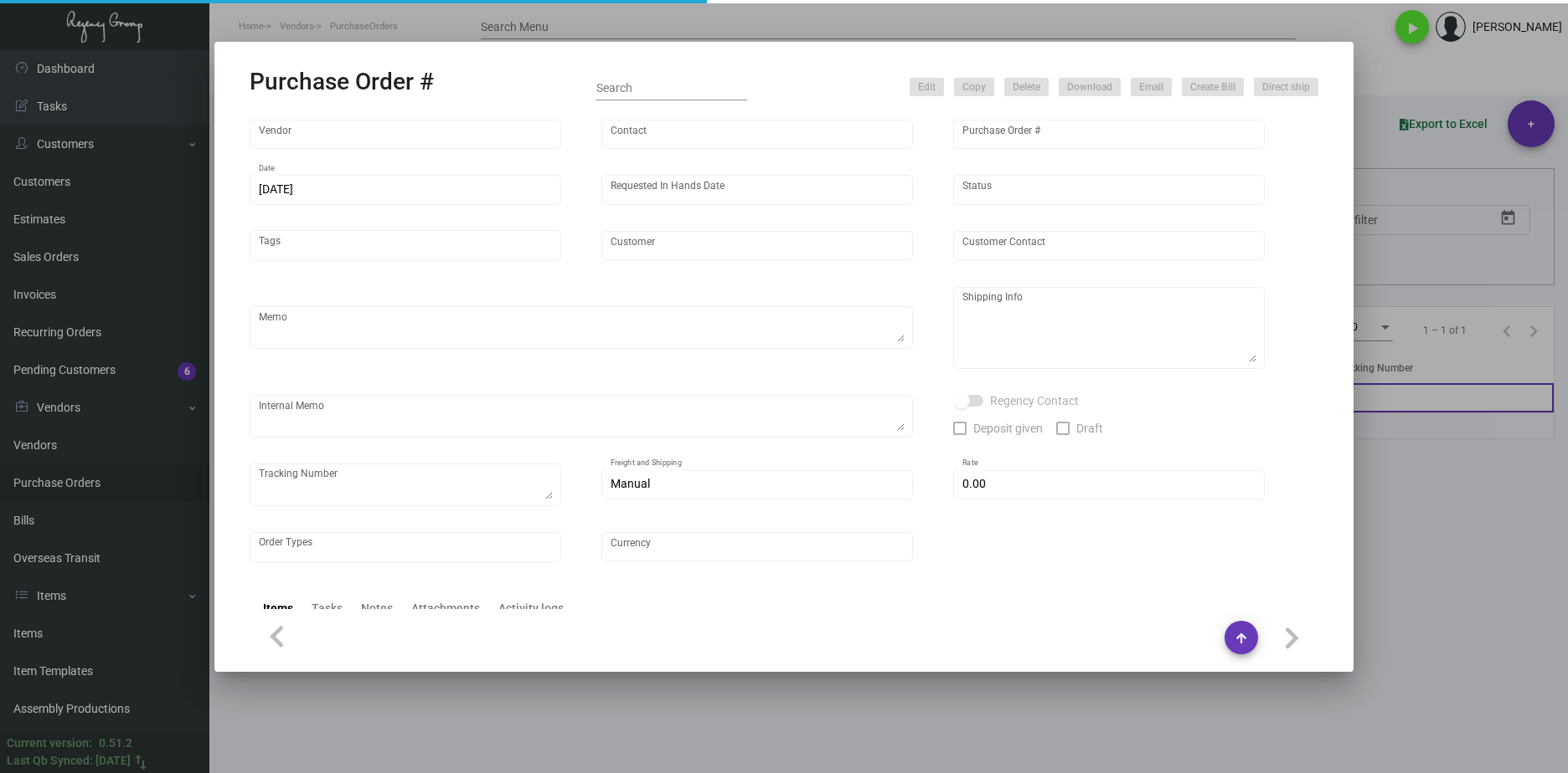
type input "United States Dollar $"
